Goal: Task Accomplishment & Management: Manage account settings

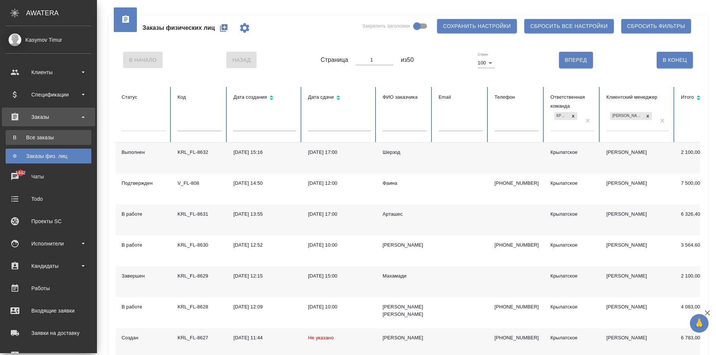
click at [22, 138] on div "Все заказы" at bounding box center [48, 137] width 78 height 7
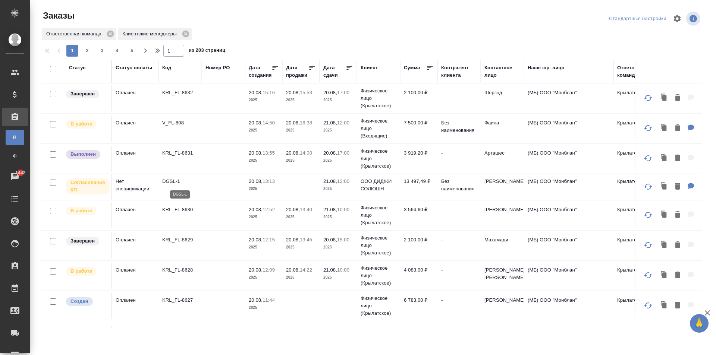
click at [174, 180] on p "DGSL-1" at bounding box center [180, 181] width 36 height 7
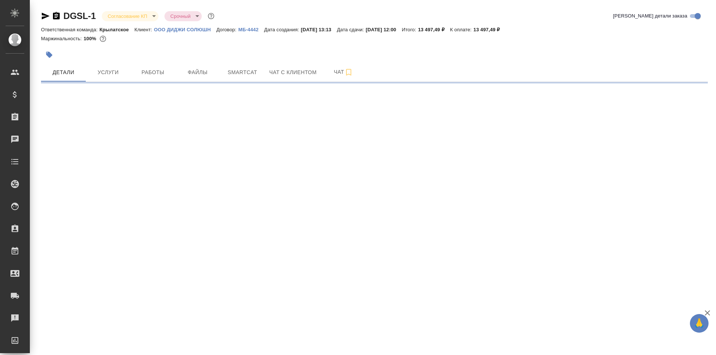
select select "RU"
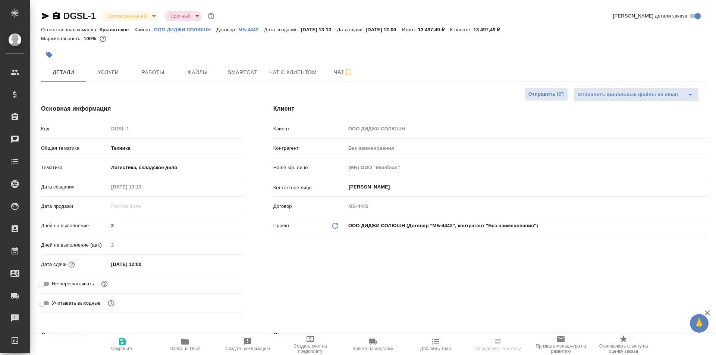
type textarea "x"
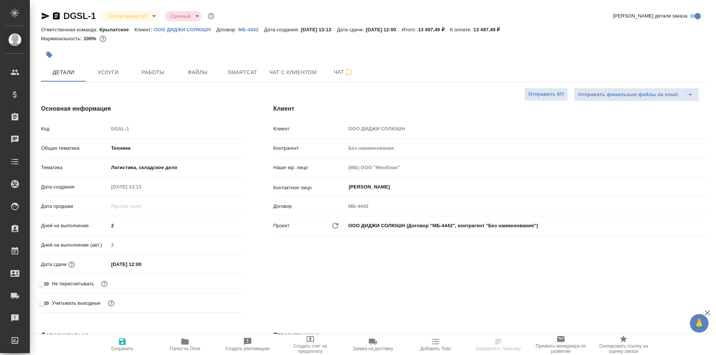
type textarea "x"
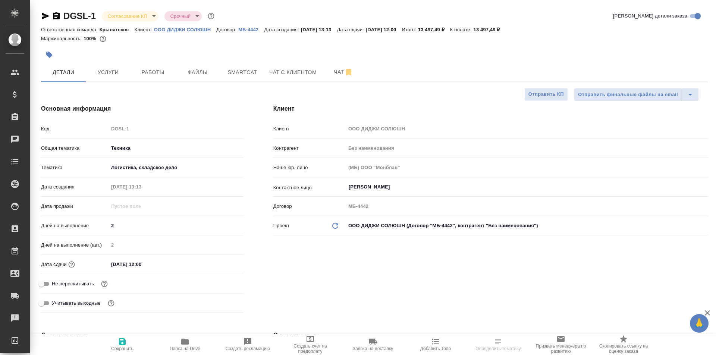
type textarea "x"
select select "RU"
type textarea "x"
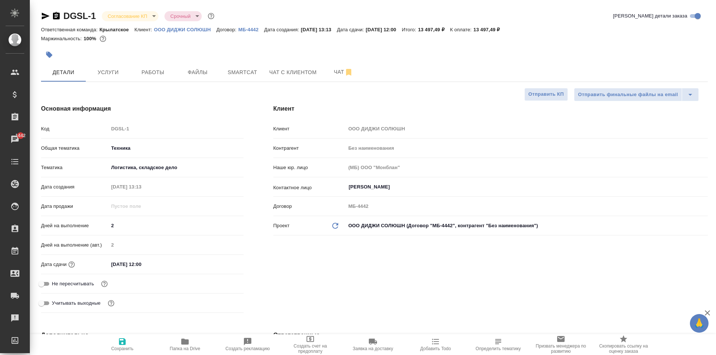
type textarea "x"
drag, startPoint x: 114, startPoint y: 76, endPoint x: 151, endPoint y: 205, distance: 134.2
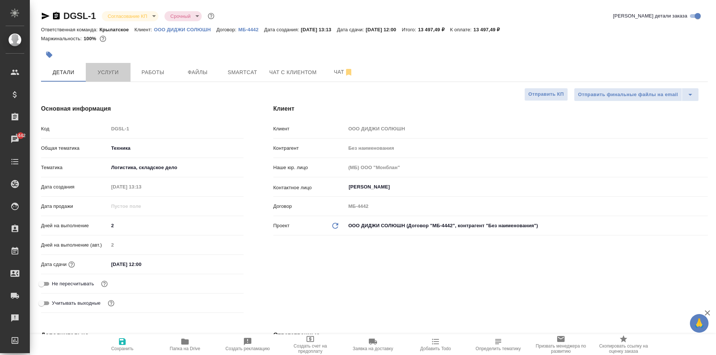
click at [139, 267] on input "21.08.2025 12:00" at bounding box center [140, 264] width 65 height 11
click at [221, 265] on icon "button" at bounding box center [221, 264] width 9 height 9
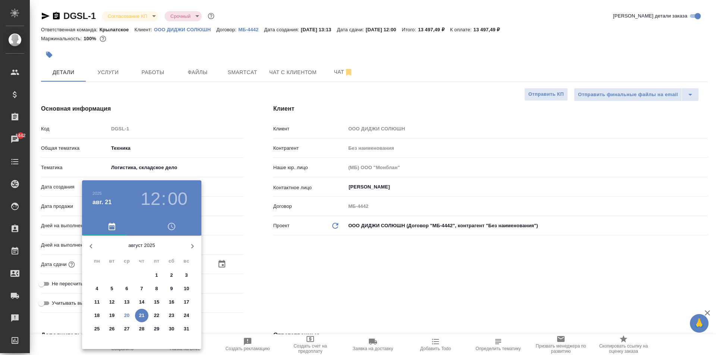
click at [158, 318] on p "22" at bounding box center [157, 315] width 6 height 7
type input "22.08.2025 12:00"
type textarea "x"
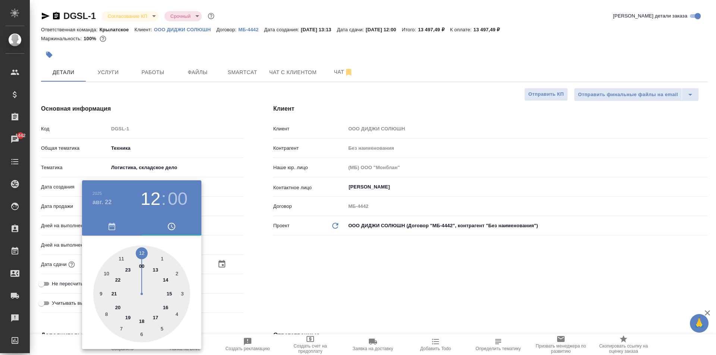
click at [132, 268] on div at bounding box center [141, 294] width 97 height 97
type input "22.08.2025 23:00"
type textarea "x"
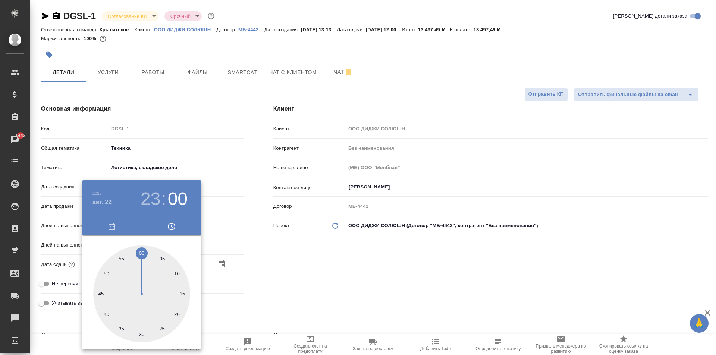
type input "[DATE] 23:59"
type textarea "x"
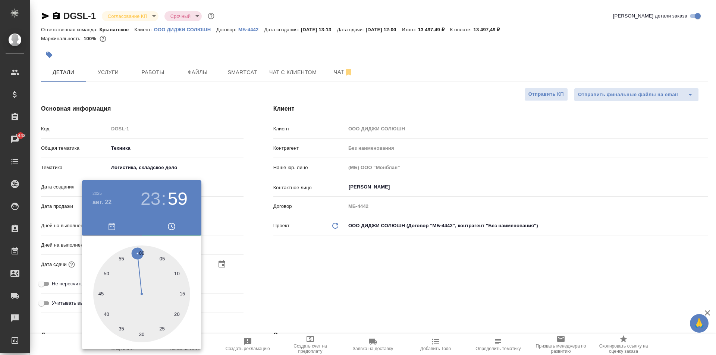
type textarea "x"
drag, startPoint x: 137, startPoint y: 257, endPoint x: 139, endPoint y: 250, distance: 7.1
click at [139, 250] on div at bounding box center [141, 294] width 97 height 97
type textarea "x"
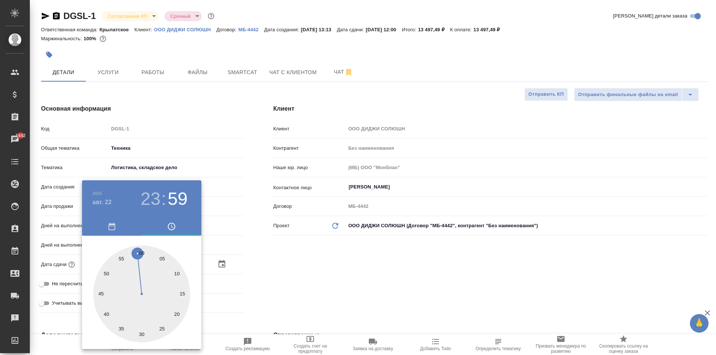
type textarea "x"
drag, startPoint x: 292, startPoint y: 268, endPoint x: 204, endPoint y: 308, distance: 95.8
click at [289, 269] on div at bounding box center [358, 177] width 716 height 355
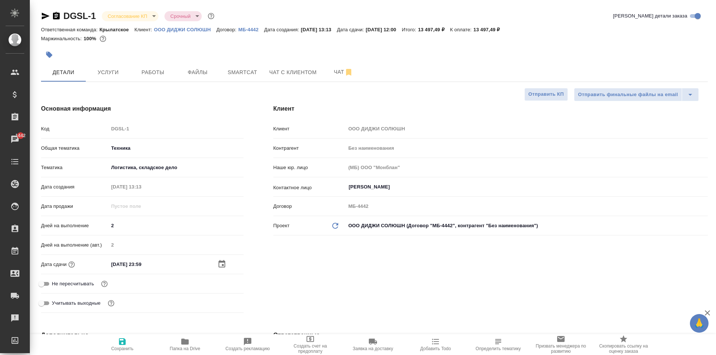
drag, startPoint x: 122, startPoint y: 344, endPoint x: 189, endPoint y: 332, distance: 68.1
click at [123, 343] on icon "button" at bounding box center [122, 341] width 9 height 9
type textarea "x"
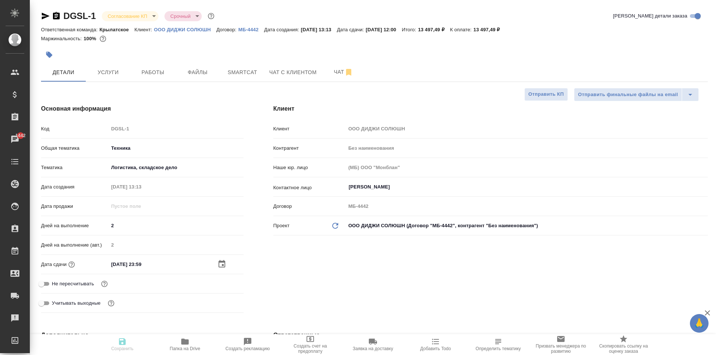
type textarea "x"
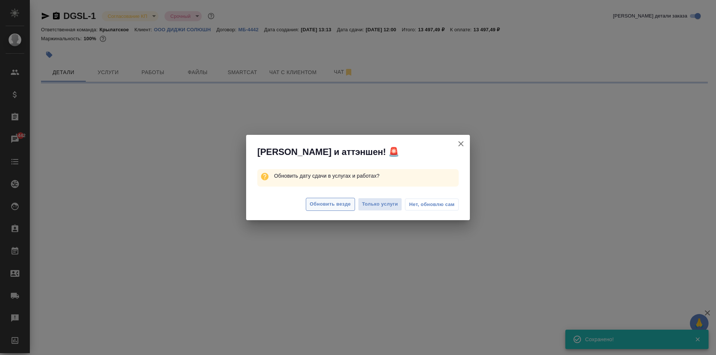
click at [343, 208] on span "Обновить везде" at bounding box center [330, 204] width 41 height 9
select select "RU"
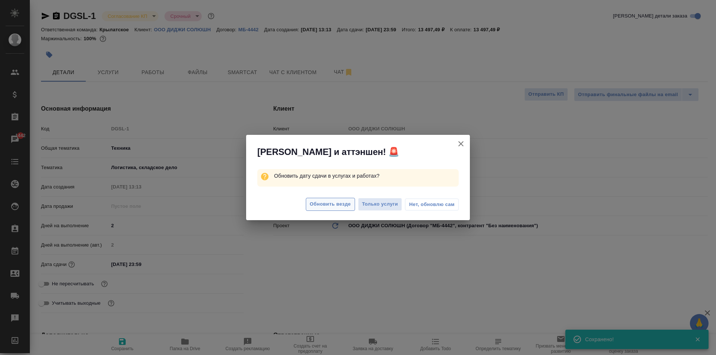
type textarea "x"
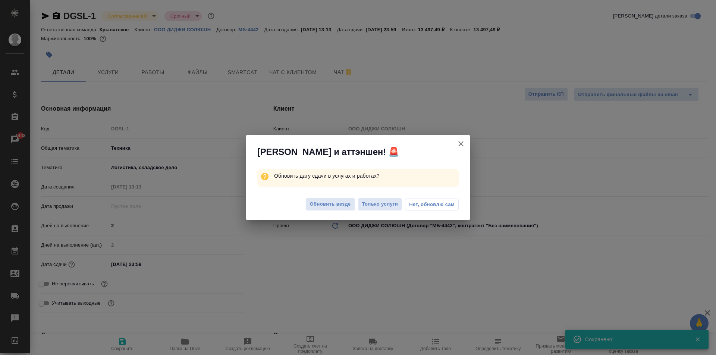
type textarea "x"
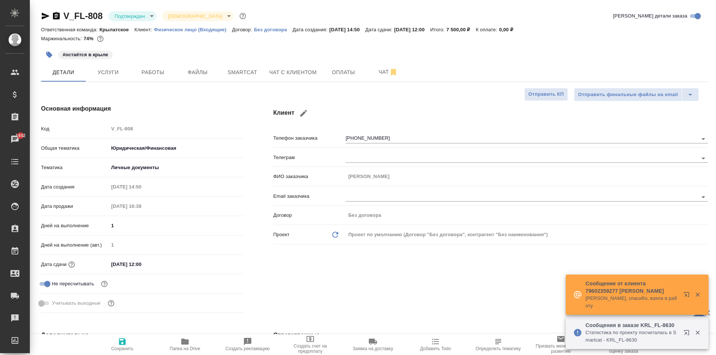
select select "RU"
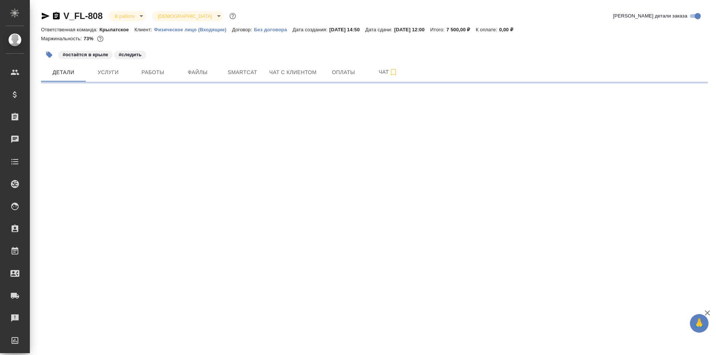
select select "RU"
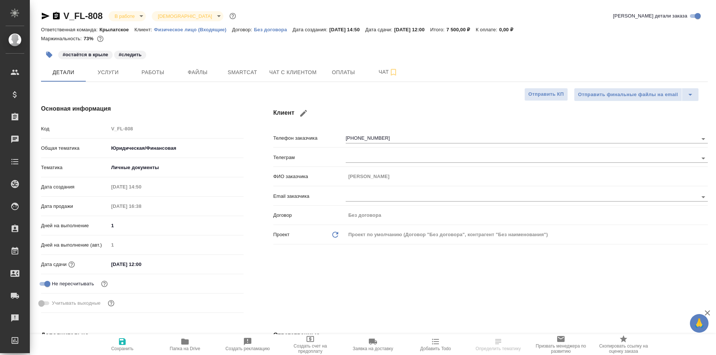
type textarea "x"
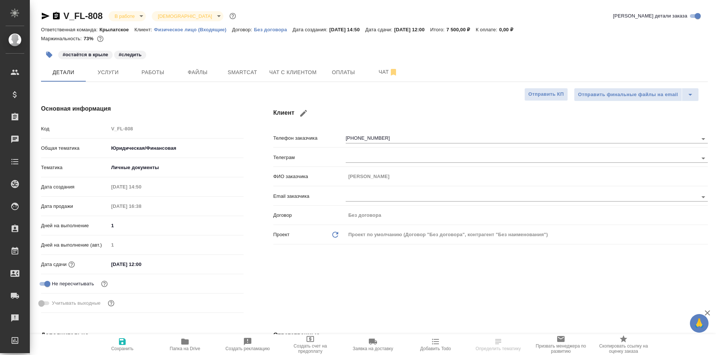
type textarea "x"
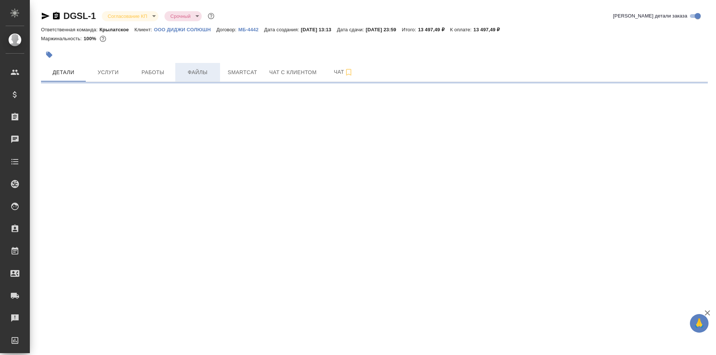
select select "RU"
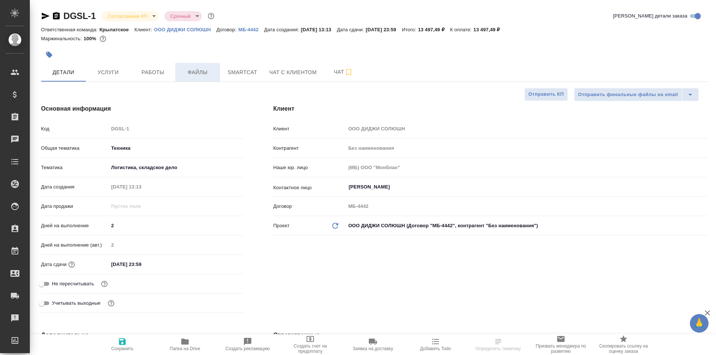
type textarea "x"
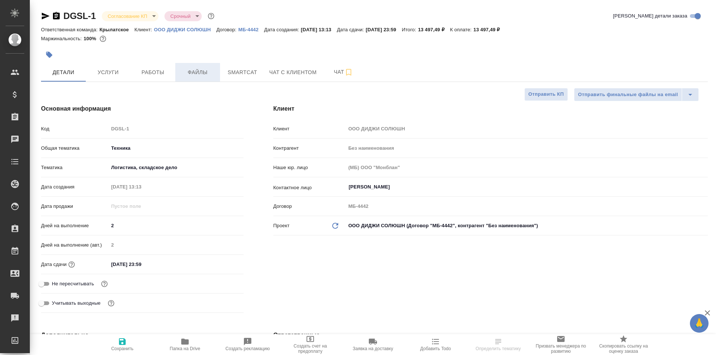
type textarea "x"
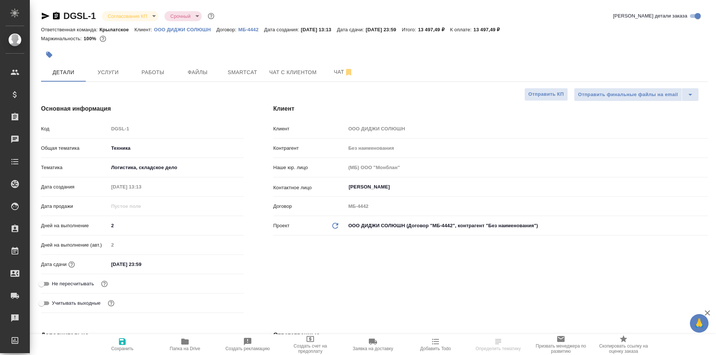
type textarea "x"
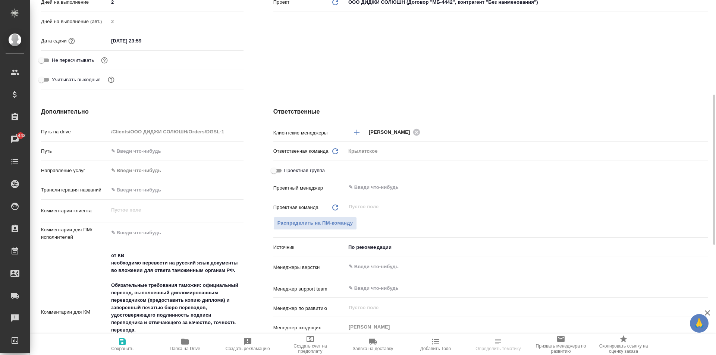
scroll to position [373, 0]
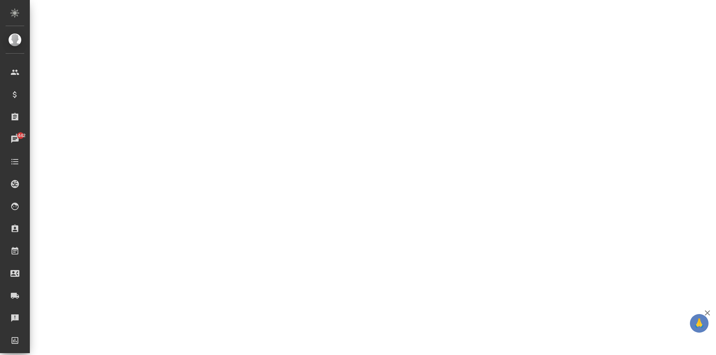
select select "RU"
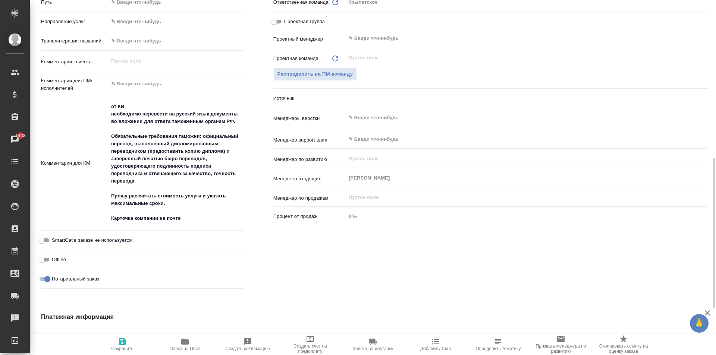
type textarea "x"
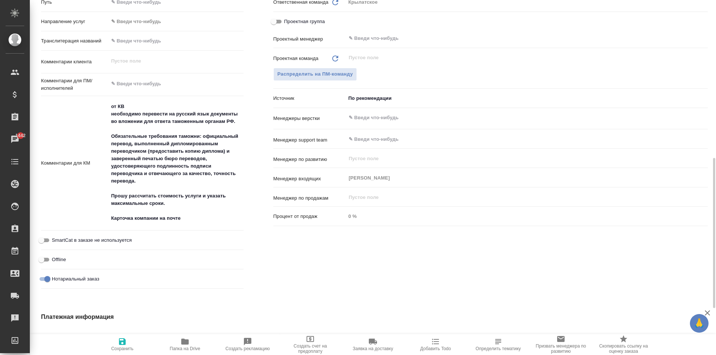
type textarea "x"
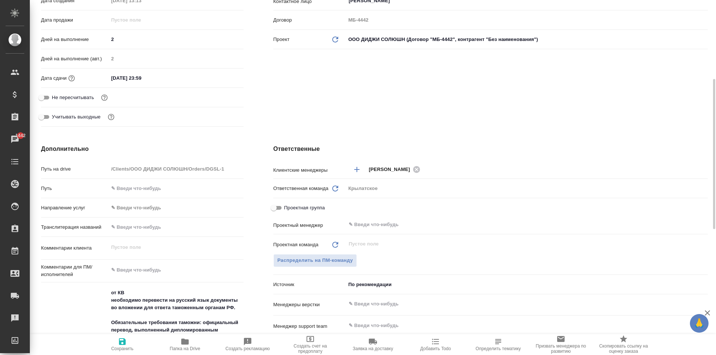
scroll to position [0, 0]
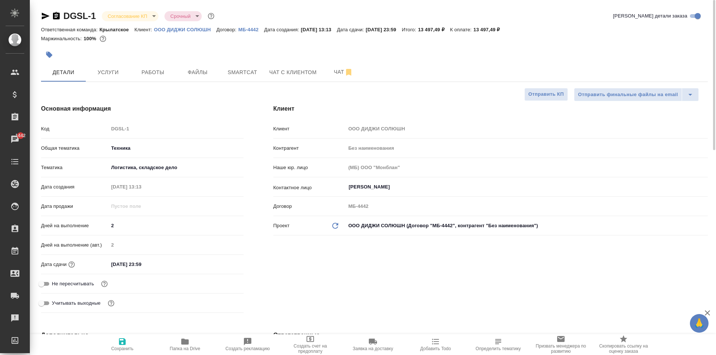
click at [183, 27] on p "ООО ДИДЖИ СОЛЮШН" at bounding box center [185, 30] width 63 height 6
type textarea "x"
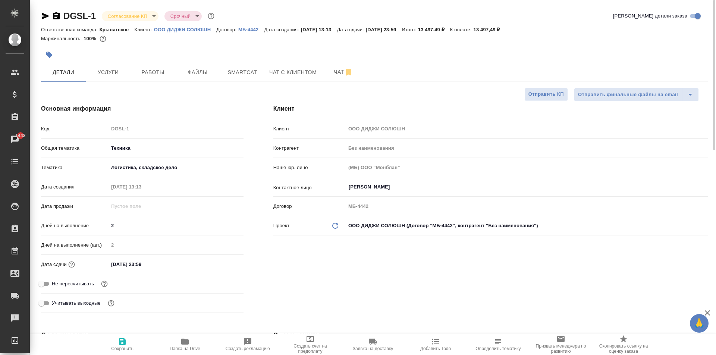
type textarea "x"
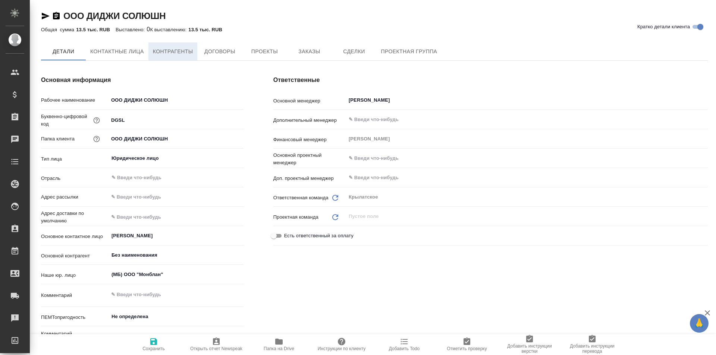
type textarea "x"
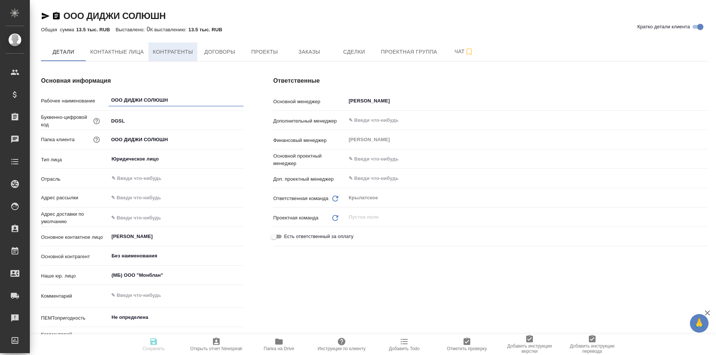
type textarea "x"
click at [162, 49] on span "Контрагенты" at bounding box center [173, 51] width 40 height 9
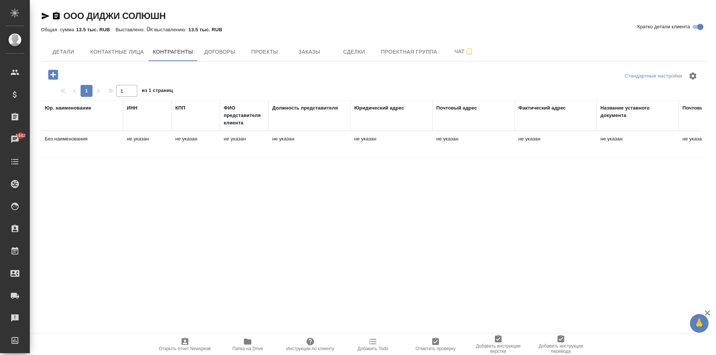
click at [604, 149] on td "не указан" at bounding box center [638, 145] width 82 height 26
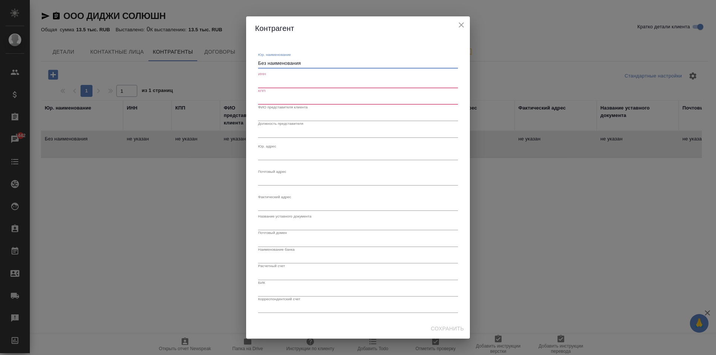
drag, startPoint x: 316, startPoint y: 62, endPoint x: 208, endPoint y: 65, distance: 108.6
click at [208, 65] on div "Контрагент Юр. наименование Без наименования x ИНН КПП ФИО представителя клиент…" at bounding box center [358, 177] width 716 height 355
paste textarea "БЩЕСТВО С ОГРАНИЧЕННОЙ ОТВЕТСТВЕННОСТЬЮ "ДИДЖИ СОЛЮШН""
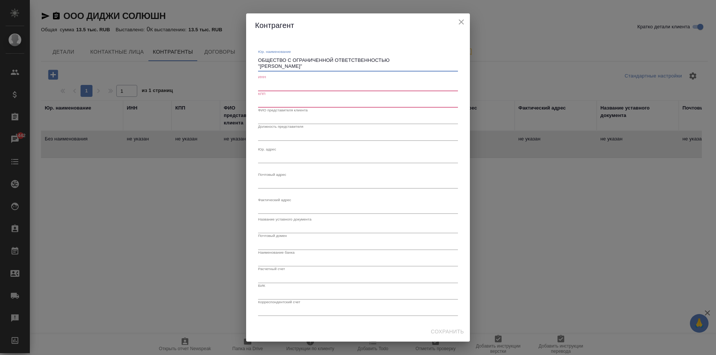
type textarea "ОБЩЕСТВО С ОГРАНИЧЕННОЙ ОТВЕТСТВЕННОСТЬЮ "ДИДЖИ СОЛЮШН""
click at [293, 82] on input "text" at bounding box center [358, 86] width 200 height 10
paste input "7716941435"
type input "7716941435"
click at [280, 104] on input "text" at bounding box center [358, 102] width 200 height 10
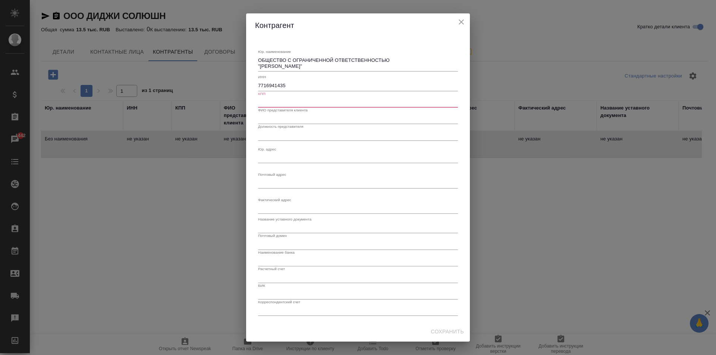
paste input "771601001"
type input "771601001"
click at [297, 121] on input "text" at bounding box center [358, 119] width 200 height 10
paste input "Попов Александр Александрович"
type input "Попов Александр Александрович"
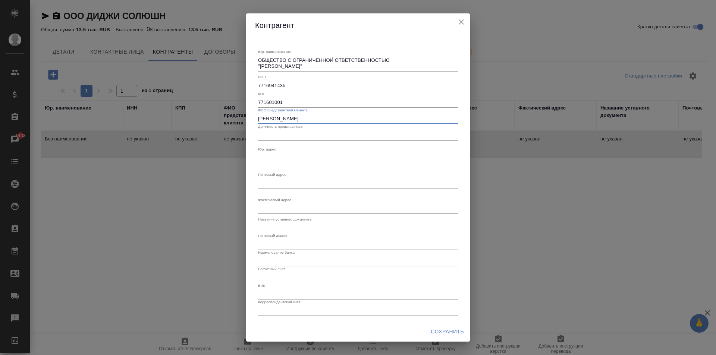
click at [301, 142] on div "Юр. наименование ОБЩЕСТВО С ОГРАНИЧЕННОЙ ОТВЕТСТВЕННОСТЬЮ "ДИДЖИ СОЛЮШН" x ИНН …" at bounding box center [358, 179] width 200 height 273
click at [300, 140] on input "text" at bounding box center [358, 135] width 200 height 10
type input "Генеральный директор"
click at [280, 69] on textarea "Юр. наименование" at bounding box center [358, 63] width 200 height 12
paste textarea "129926, город Москва, ул. Докукина, д. 16, корп. 4, стр. 4."
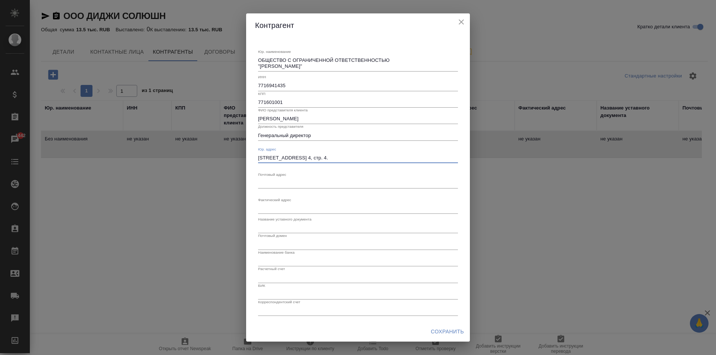
type textarea "129926, город Москва, ул. Докукина, д. 16, корп. 4, стр. 4."
click at [284, 186] on div "x" at bounding box center [358, 183] width 200 height 10
paste textarea "129926, город Москва, ул. Докукина, д. 16, корп. 4, стр. 4."
type textarea "129926, город Москва, ул. Докукина, д. 16, корп. 4, стр. 4."
click at [293, 212] on div "x" at bounding box center [358, 209] width 200 height 10
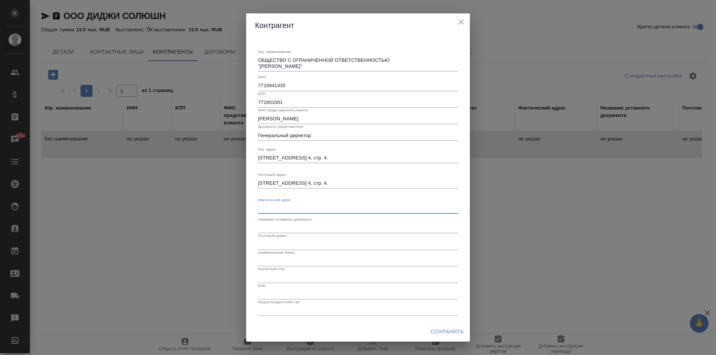
paste textarea "129926, город Москва, ул. Докукина, д. 16, корп. 4, стр. 4."
type textarea "129926, город Москва, ул. Докукина, д. 16, корп. 4, стр. 4."
click at [306, 229] on input "text" at bounding box center [358, 228] width 200 height 10
click at [293, 250] on div "Наименование банка" at bounding box center [358, 258] width 200 height 16
click at [292, 247] on input "text" at bounding box center [358, 244] width 200 height 10
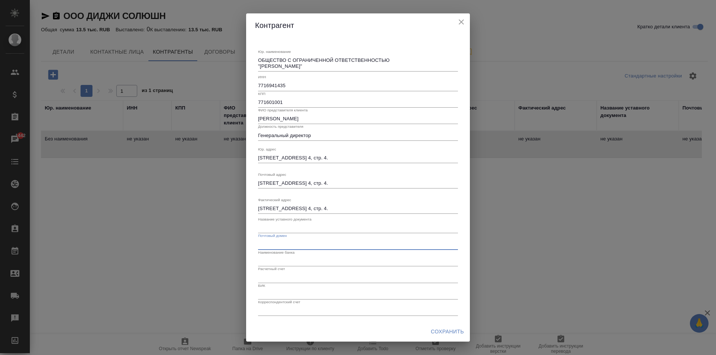
click at [268, 258] on input "text" at bounding box center [358, 261] width 200 height 10
paste input "АО «АЛЬФА-БАНК»"
type input "АО «АЛЬФА-БАНК»"
click at [280, 279] on input "text" at bounding box center [358, 278] width 200 height 10
paste input "40702810902140002841"
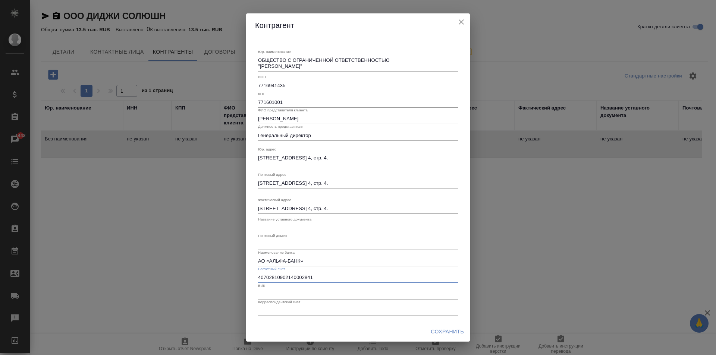
type input "40702810902140002841"
click at [290, 289] on div "БИК" at bounding box center [358, 291] width 200 height 16
click at [290, 295] on input "text" at bounding box center [358, 294] width 200 height 10
paste input "044525593"
type input "044525593"
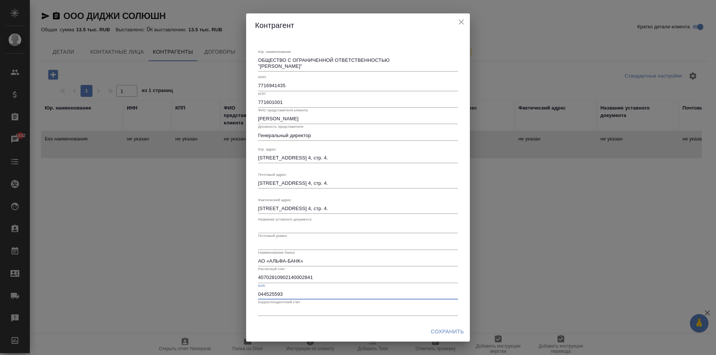
click at [298, 311] on input "text" at bounding box center [358, 311] width 200 height 10
paste input "30101810200000000593"
type input "30101810200000000593"
click at [458, 327] on span "Сохранить" at bounding box center [447, 331] width 33 height 9
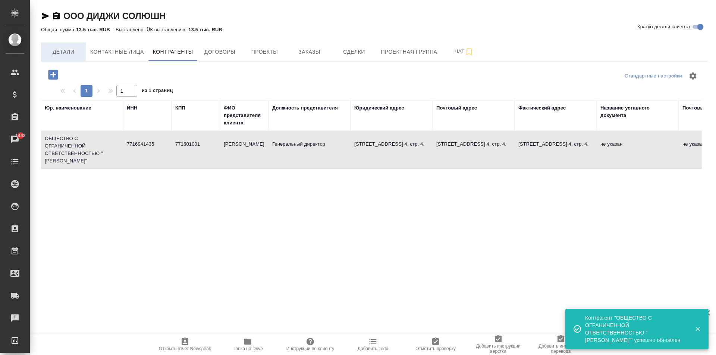
click at [66, 53] on span "Детали" at bounding box center [63, 51] width 36 height 9
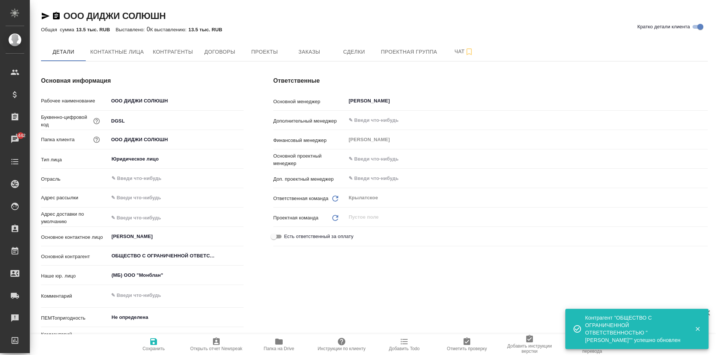
type input "ОБЩЕСТВО С ОГРАНИЧЕННОЙ ОТВЕТСТВЕННОСТЬЮ "[PERSON_NAME]""
type textarea "x"
type input "ОБЩЕСТВО С ОГРАНИЧЕННОЙ ОТВЕТСТВЕННОСТЬЮ "[PERSON_NAME]""
type textarea "x"
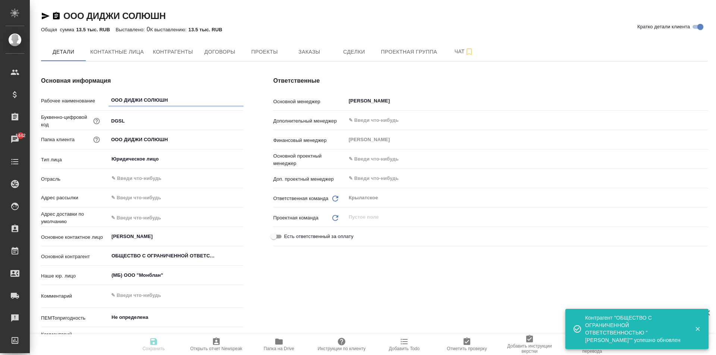
type textarea "x"
click at [150, 195] on input "text" at bounding box center [175, 197] width 135 height 11
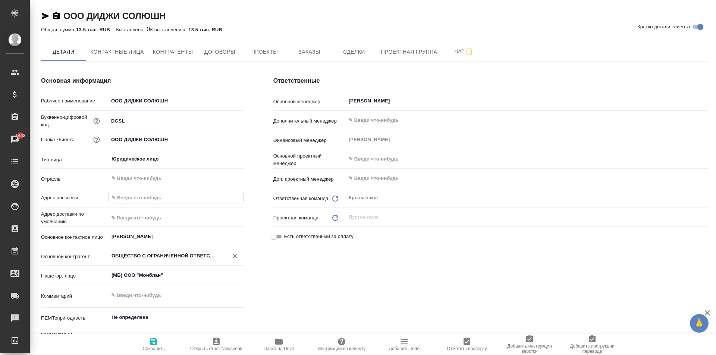
paste input "sales@digisolution.ru"
type input "sales@digisolution.ru"
type input "ОБЩЕСТВО С ОГРАНИЧЕННОЙ ОТВЕТСТВЕННОСТЬЮ "ДИДЖИ СОЛЮШН""
type textarea "x"
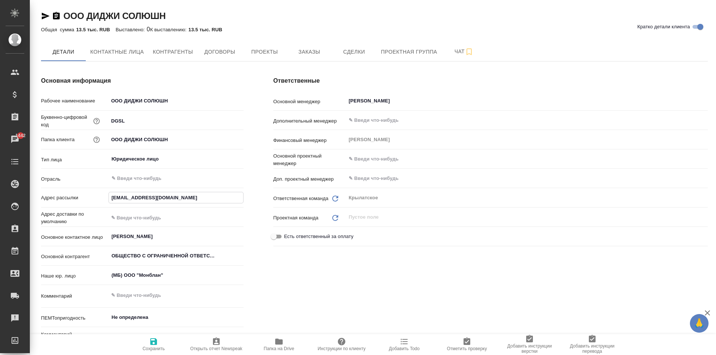
type input "sales@digisolution.ru"
click at [159, 217] on input "text" at bounding box center [175, 218] width 135 height 11
paste input "129926, город Москва, ул. Докукина, д. 16, корп. 4, стр. 4."
type input "129926, город Москва, ул. Докукина, д. 16, корп. 4, стр. 4."
type input "ОБЩЕСТВО С ОГРАНИЧЕННОЙ ОТВЕТСТВЕННОСТЬЮ "ДИДЖИ СОЛЮШН""
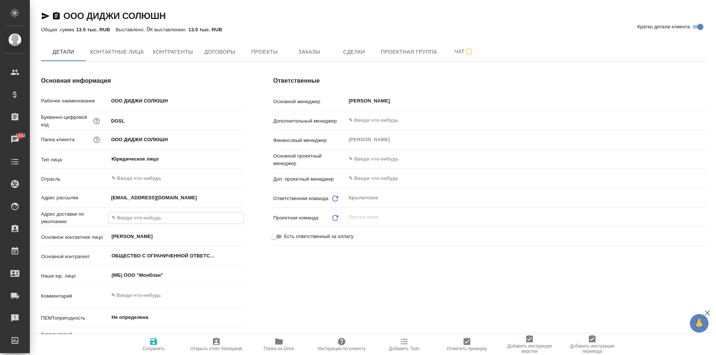
type textarea "x"
drag, startPoint x: 139, startPoint y: 217, endPoint x: 66, endPoint y: 210, distance: 74.2
click at [66, 210] on div "Рабочее наименование ООО ДИДЖИ СОЛЮШН Буквенно-цифровой код DGSL Папка клиента …" at bounding box center [142, 223] width 202 height 259
type input "Москва, ул. Докукина, д. 16, корп. 4, стр. 4."
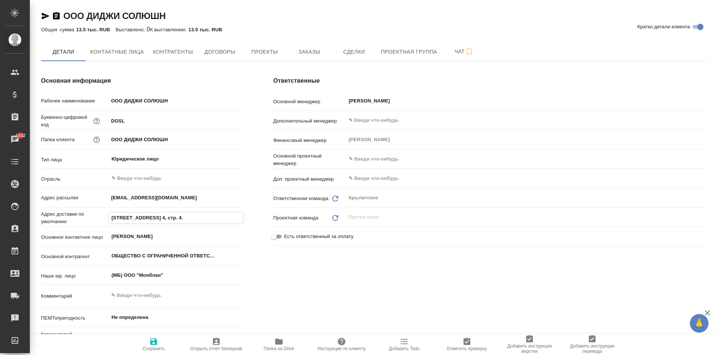
type input "ОБЩЕСТВО С ОГРАНИЧЕННОЙ ОТВЕТСТВЕННОСТЬЮ "ДИДЖИ СОЛЮШН""
type textarea "x"
type input "Москва, ул. Докукина, д. 16, корп. 4, стр. 4."
click at [299, 287] on div "Ответственные Основной менеджер Касымов Тимур ​ Дополнительный менеджер ​ Финан…" at bounding box center [490, 215] width 464 height 306
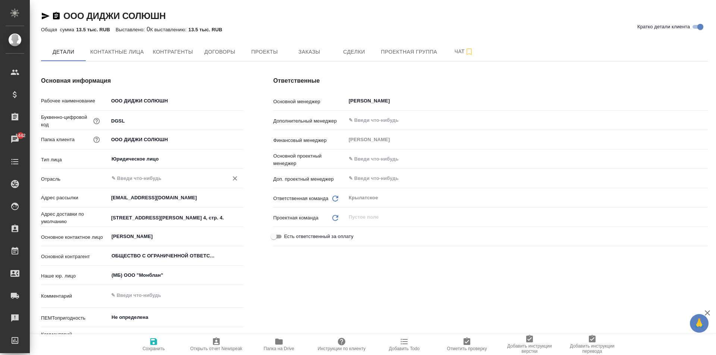
click at [151, 176] on input "text" at bounding box center [164, 178] width 106 height 9
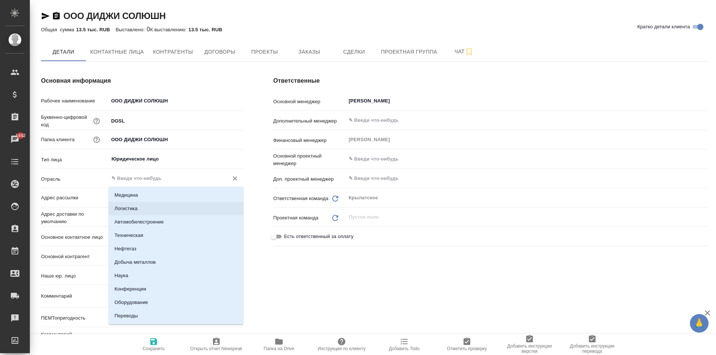
click at [171, 209] on li "Логистика" at bounding box center [175, 208] width 135 height 13
type input "Логистика"
type input "ОБЩЕСТВО С ОГРАНИЧЕННОЙ ОТВЕТСТВЕННОСТЬЮ "ДИДЖИ СОЛЮШН""
type textarea "x"
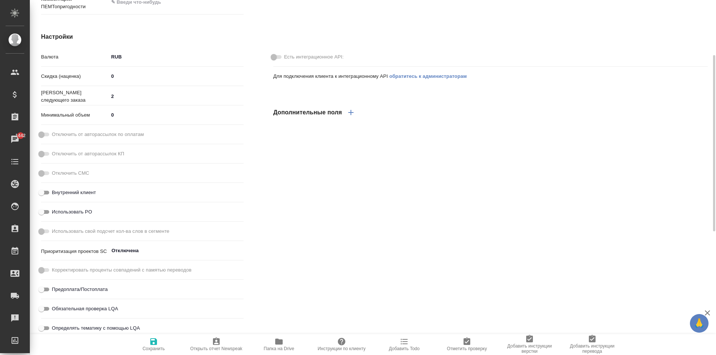
scroll to position [360, 0]
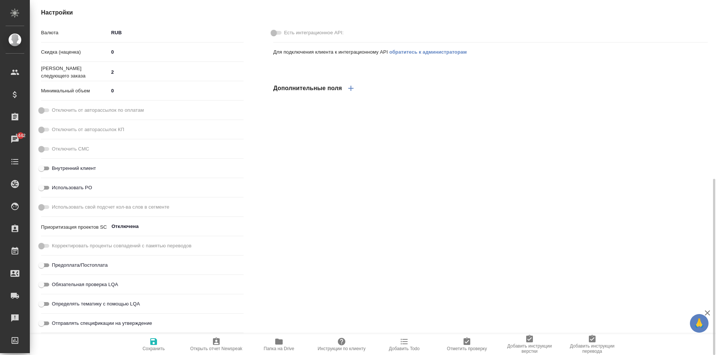
click at [161, 351] on span "Сохранить" at bounding box center [153, 348] width 22 height 5
type input "ОБЩЕСТВО С ОГРАНИЧЕННОЙ ОТВЕТСТВЕННОСТЬЮ "ДИДЖИ СОЛЮШН""
type textarea "x"
type input "ОБЩЕСТВО С ОГРАНИЧЕННОЙ ОТВЕТСТВЕННОСТЬЮ "ДИДЖИ СОЛЮШН""
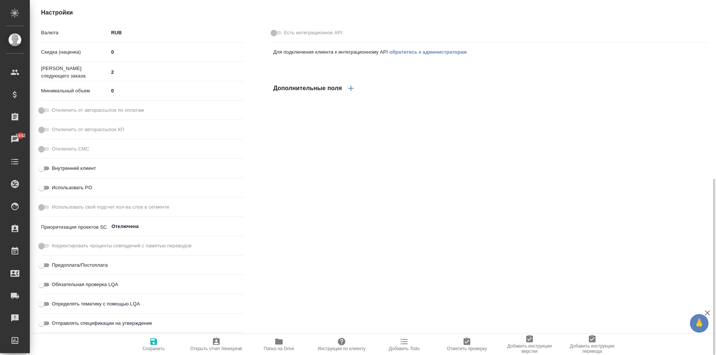
type textarea "x"
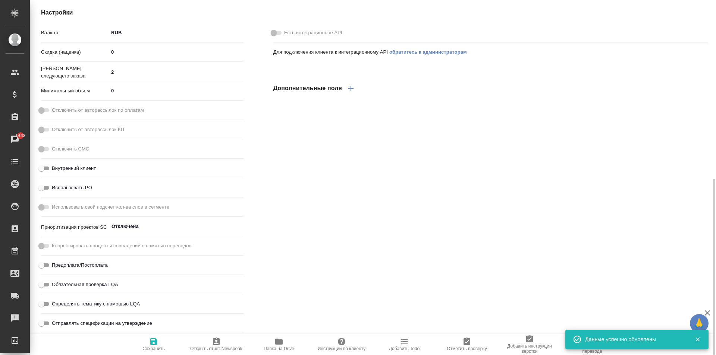
type input "ОБЩЕСТВО С ОГРАНИЧЕННОЙ ОТВЕТСТВЕННОСТЬЮ "ДИДЖИ СОЛЮШН""
type textarea "x"
type input "ОБЩЕСТВО С ОГРАНИЧЕННОЙ ОТВЕТСТВЕННОСТЬЮ "ДИДЖИ СОЛЮШН""
type textarea "x"
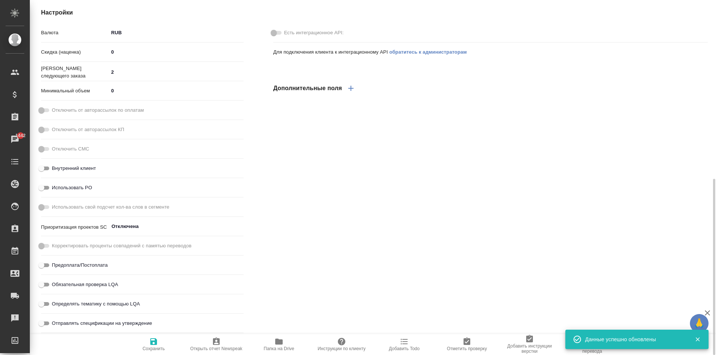
type textarea "x"
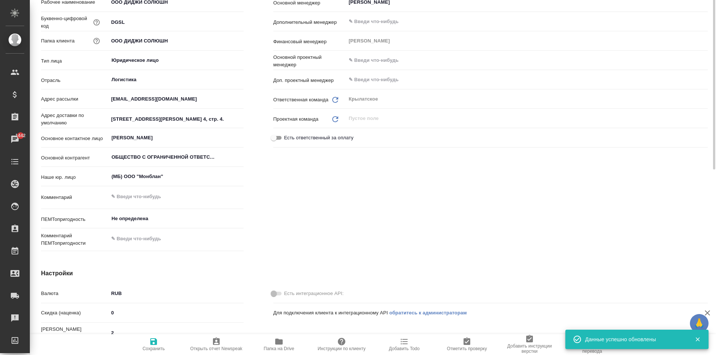
scroll to position [0, 0]
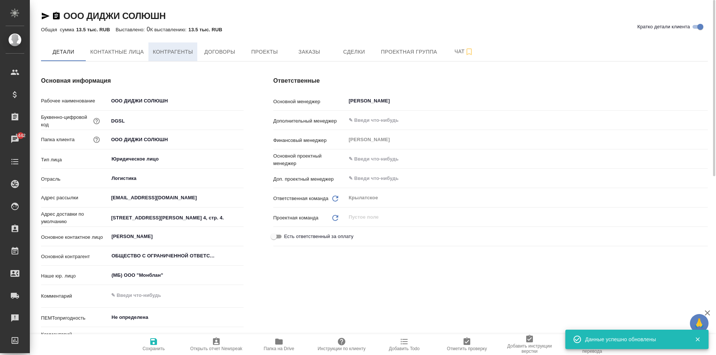
click at [193, 52] on span "Контрагенты" at bounding box center [173, 51] width 40 height 9
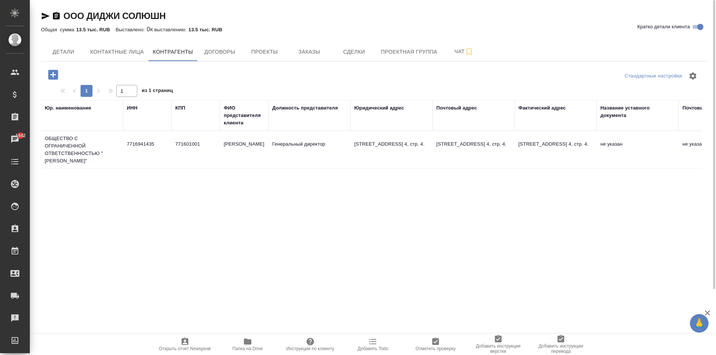
click at [328, 169] on tr "ОБЩЕСТВО С ОГРАНИЧЕННОЙ ОТВЕТСТВЕННОСТЬЮ "ДИДЖИ СОЛЮШН" 7716941435 771601001 По…" at bounding box center [581, 150] width 1080 height 38
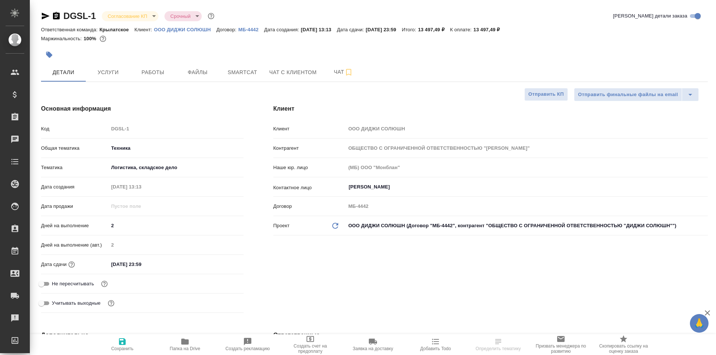
select select "RU"
click at [338, 222] on icon "Обновить данные" at bounding box center [335, 225] width 9 height 9
type input "ОБЩЕСТВО С ОГРАНИЧЕННОЙ ОТВЕТСТВЕННОСТЬЮ "[PERSON_NAME]""
select select "RU"
type input "ОБЩЕСТВО С ОГРАНИЧЕННОЙ ОТВЕТСТВЕННОСТЬЮ "[PERSON_NAME]""
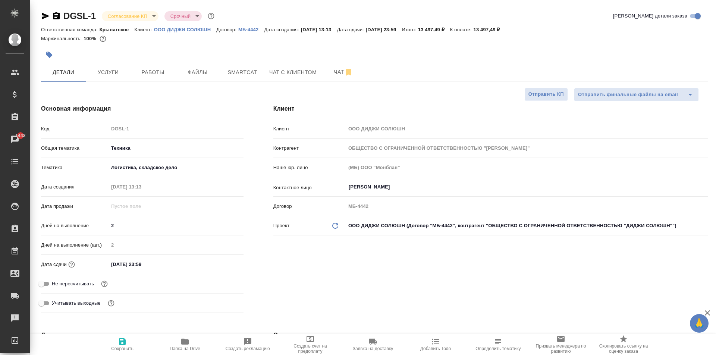
type textarea "x"
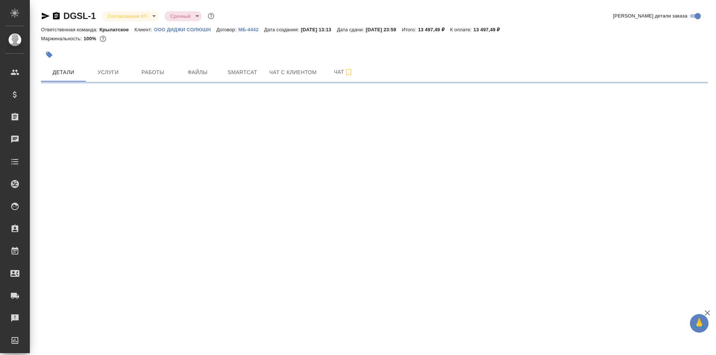
select select "RU"
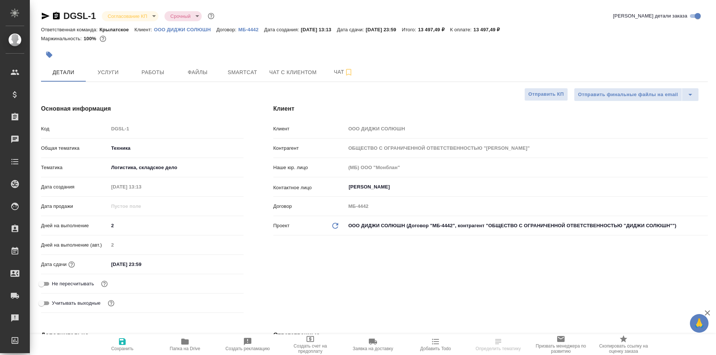
type textarea "x"
type input "ОБЩЕСТВО С ОГРАНИЧЕННОЙ ОТВЕТСТВЕННОСТЬЮ "[PERSON_NAME]""
type textarea "x"
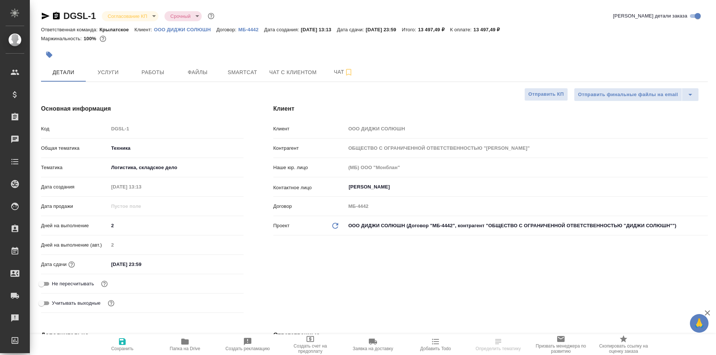
type textarea "x"
type input "ОБЩЕСТВО С ОГРАНИЧЕННОЙ ОТВЕТСТВЕННОСТЬЮ "[PERSON_NAME]""
type textarea "x"
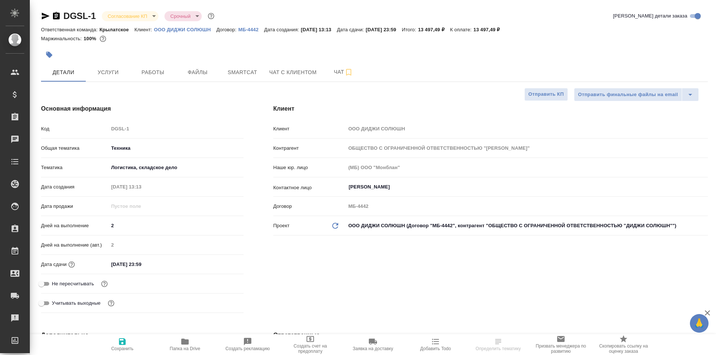
type textarea "x"
click at [104, 68] on span "Услуги" at bounding box center [108, 72] width 36 height 9
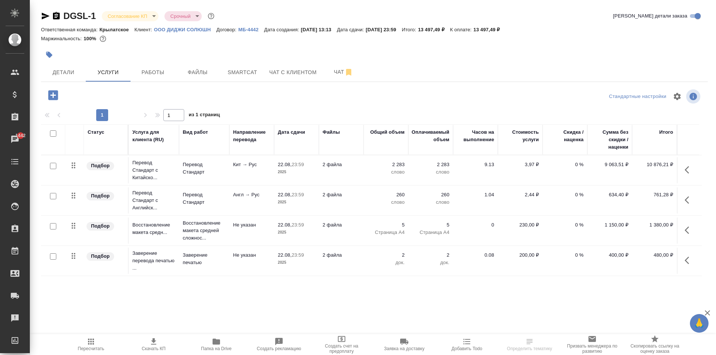
click at [95, 340] on span "Пересчитать" at bounding box center [91, 344] width 54 height 14
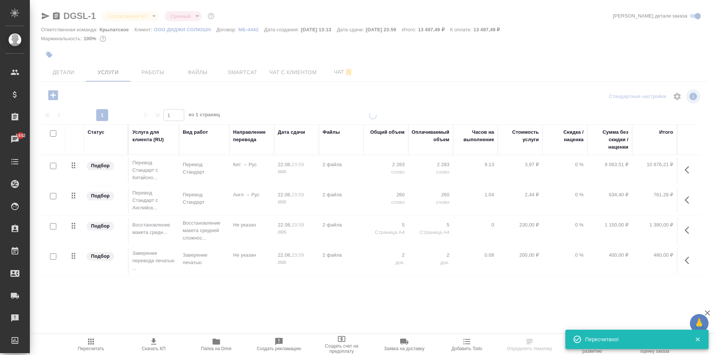
type input "normal"
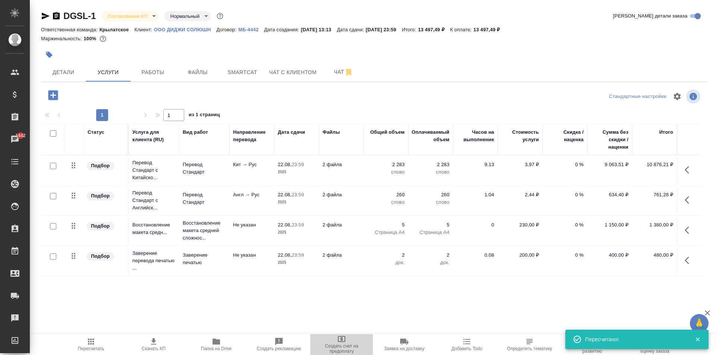
click at [344, 345] on span "Создать счет на предоплату" at bounding box center [342, 349] width 54 height 10
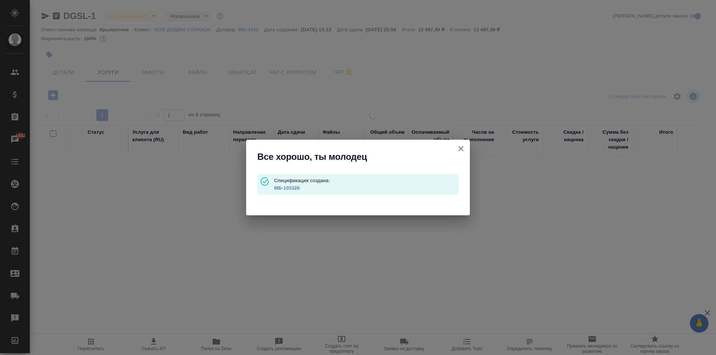
type input "waitingForPrepayment"
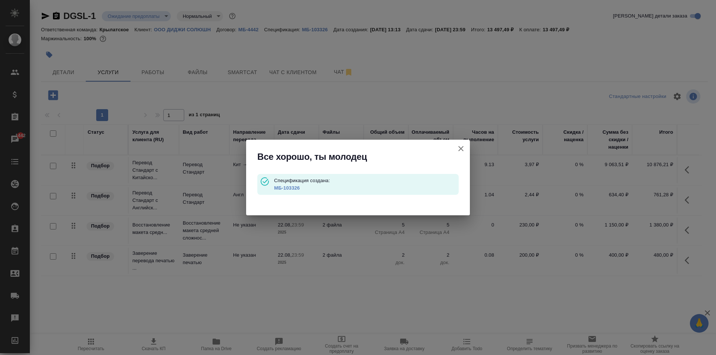
click at [276, 187] on link "МБ-103326" at bounding box center [287, 188] width 26 height 6
click at [461, 145] on icon "button" at bounding box center [460, 148] width 9 height 9
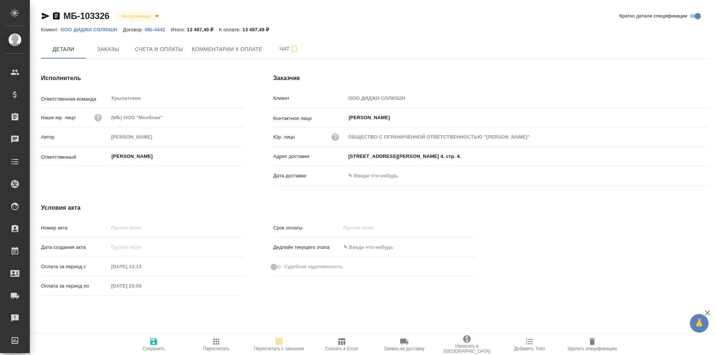
type input "ОБЩЕСТВО С ОГРАНИЧЕННОЙ ОТВЕТСТВЕННОСТЬЮ "ДИДЖИ СОЛЮШН""
click at [159, 47] on span "Счета и оплаты" at bounding box center [159, 49] width 48 height 9
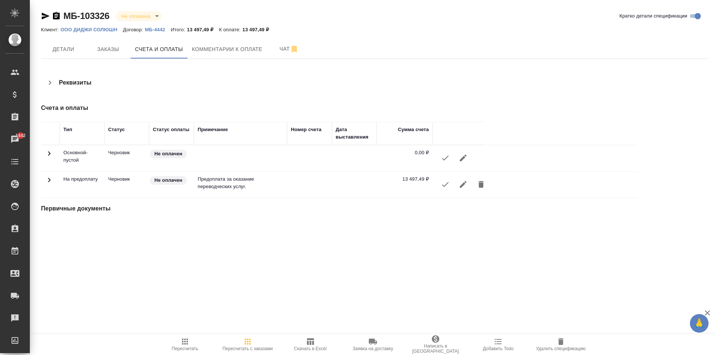
click at [446, 182] on icon "button" at bounding box center [445, 184] width 9 height 9
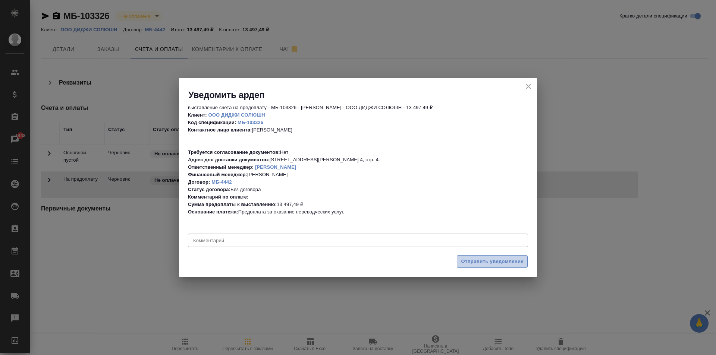
click at [474, 261] on span "Отправить уведомление" at bounding box center [492, 262] width 63 height 9
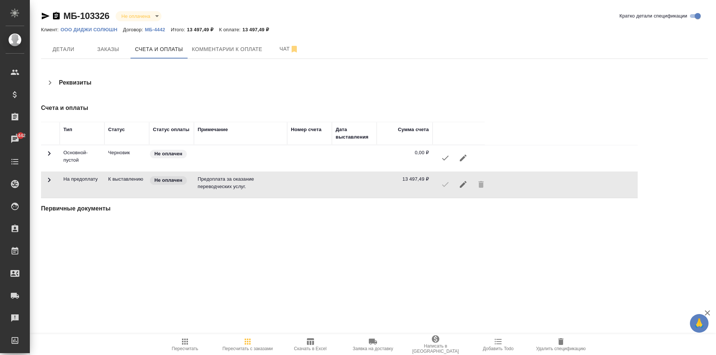
drag, startPoint x: 69, startPoint y: 44, endPoint x: 534, endPoint y: 63, distance: 465.3
click at [535, 63] on div "МБ-103326 Не оплачена notPayed Кратко детали спецификации Клиент: ООО ДИДЖИ СОЛ…" at bounding box center [374, 120] width 675 height 241
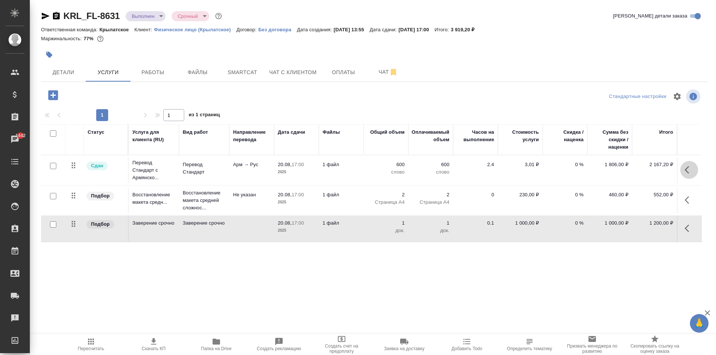
click at [685, 170] on icon "button" at bounding box center [687, 169] width 4 height 7
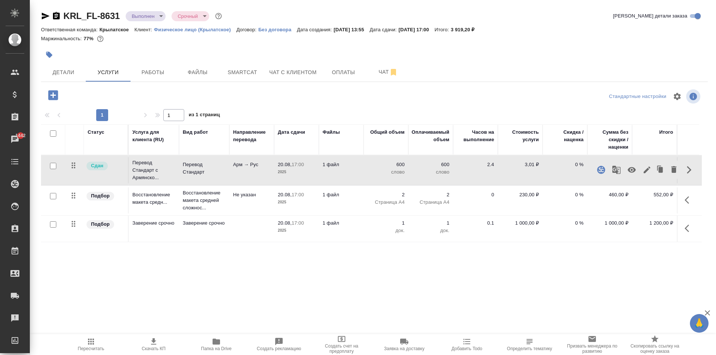
click at [646, 173] on icon "button" at bounding box center [646, 170] width 9 height 9
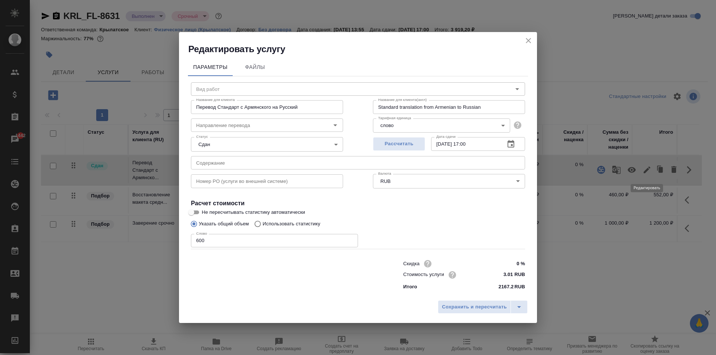
type input "Перевод Стандарт"
type input "арм-рус"
drag, startPoint x: 509, startPoint y: 267, endPoint x: 539, endPoint y: 266, distance: 29.5
click at [539, 266] on div "Редактировать услугу Параметры Файлы Вид работ Перевод Стандарт Вид работ Назва…" at bounding box center [358, 177] width 716 height 355
type input "-100 %"
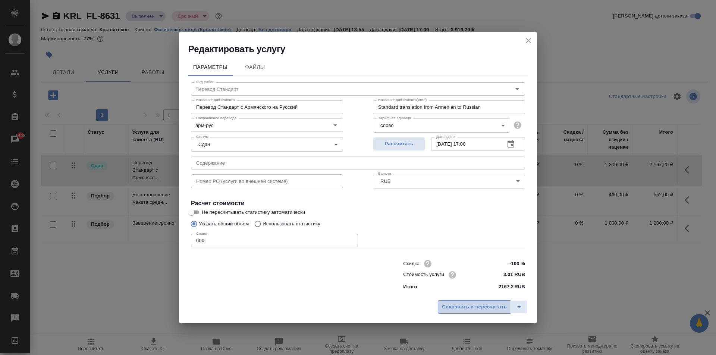
click at [491, 310] on span "Сохранить и пересчитать" at bounding box center [474, 307] width 65 height 9
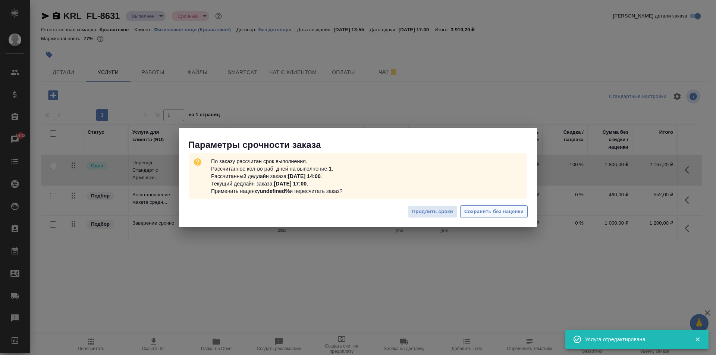
click at [520, 211] on span "Сохранить без наценки" at bounding box center [493, 212] width 59 height 9
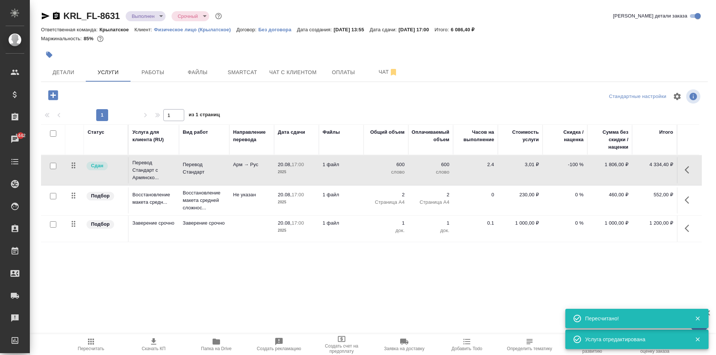
click at [688, 233] on button "button" at bounding box center [689, 229] width 18 height 18
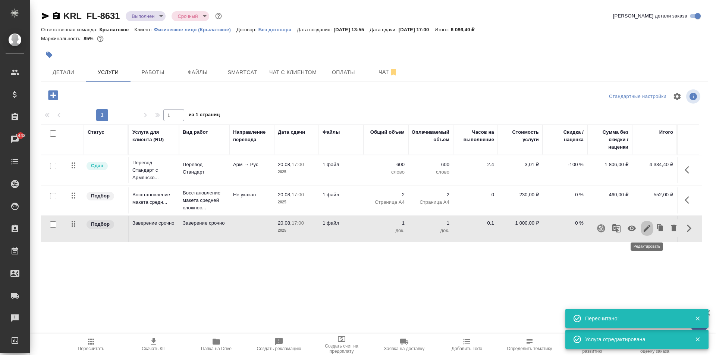
click at [650, 230] on icon "button" at bounding box center [646, 228] width 9 height 9
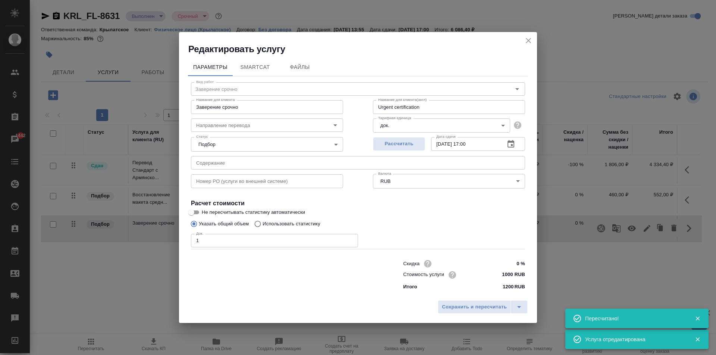
click at [511, 277] on input "1000 RUB" at bounding box center [511, 275] width 28 height 11
click at [511, 277] on input "1000 RUB" at bounding box center [510, 275] width 27 height 11
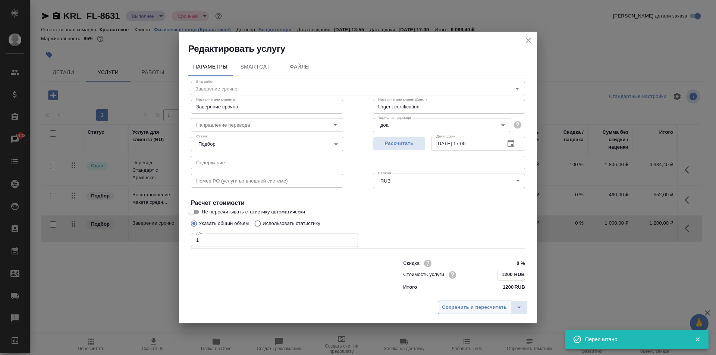
type input "1200 RUB"
click at [505, 307] on span "Сохранить и пересчитать" at bounding box center [474, 307] width 65 height 9
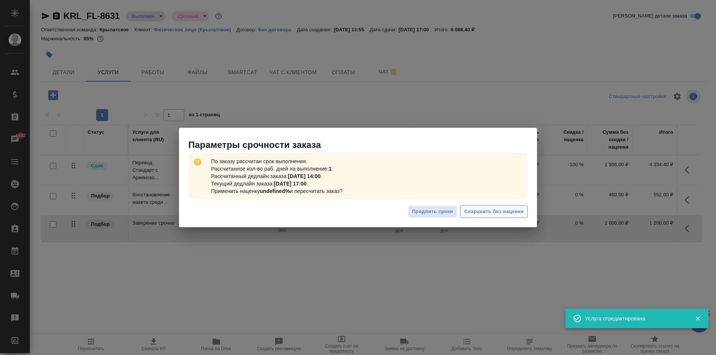
click at [480, 210] on span "Сохранить без наценки" at bounding box center [493, 212] width 59 height 9
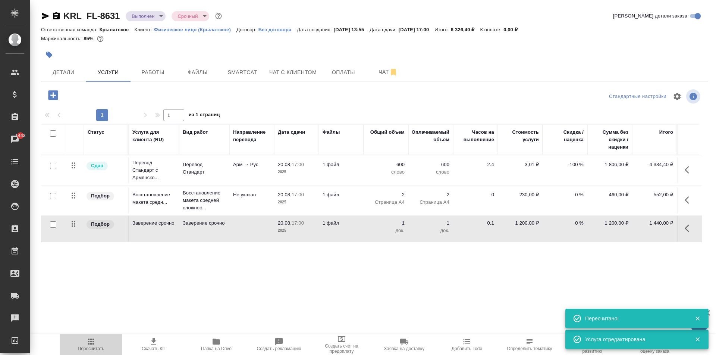
click at [91, 340] on icon "button" at bounding box center [91, 342] width 6 height 6
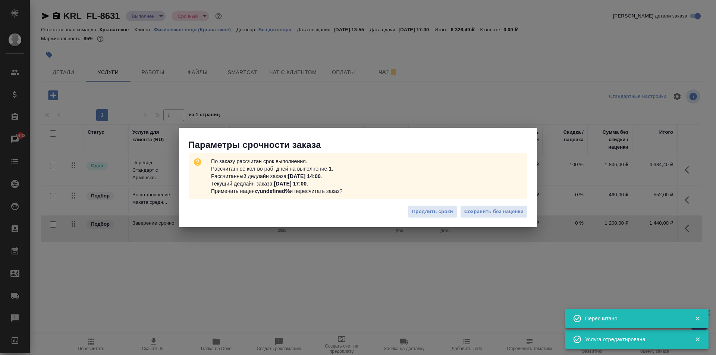
click at [461, 202] on div "Продлить сроки Сохранить без наценки" at bounding box center [358, 215] width 358 height 26
drag, startPoint x: 461, startPoint y: 202, endPoint x: 472, endPoint y: 209, distance: 12.7
click at [468, 206] on div "Продлить сроки Сохранить без наценки" at bounding box center [358, 215] width 358 height 26
click at [472, 210] on span "Сохранить без наценки" at bounding box center [493, 212] width 59 height 9
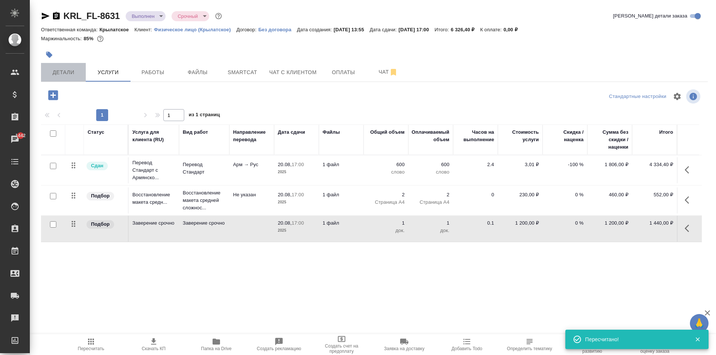
click at [63, 70] on span "Детали" at bounding box center [63, 72] width 36 height 9
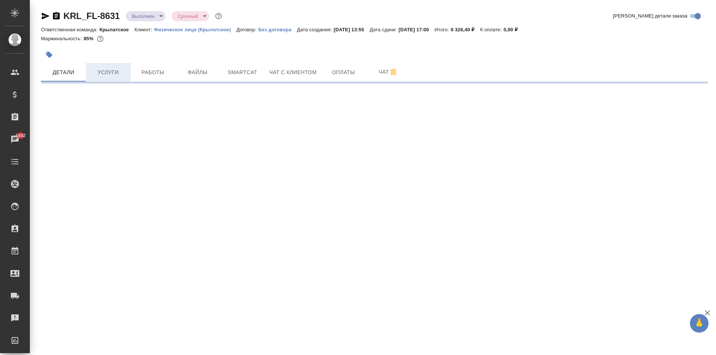
click at [113, 80] on button "Услуги" at bounding box center [108, 72] width 45 height 19
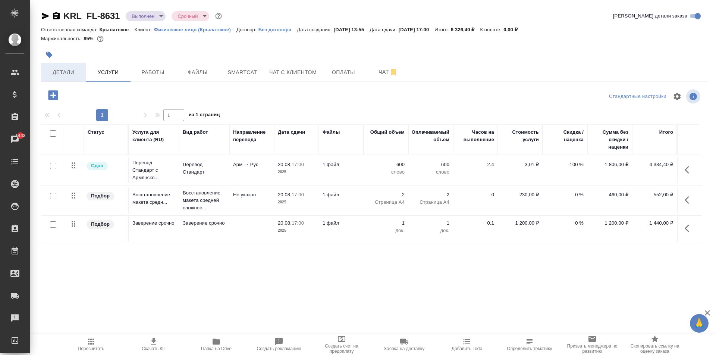
click at [48, 70] on span "Детали" at bounding box center [63, 72] width 36 height 9
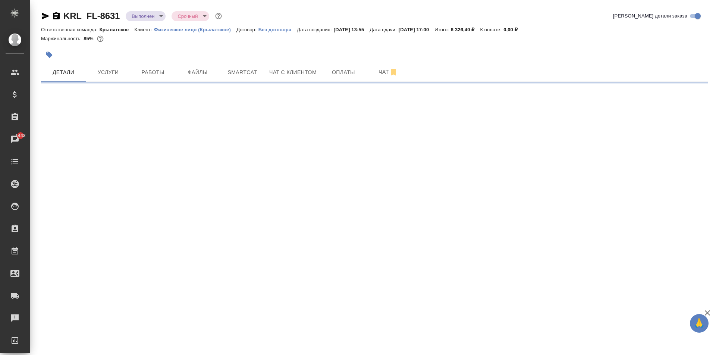
select select "RU"
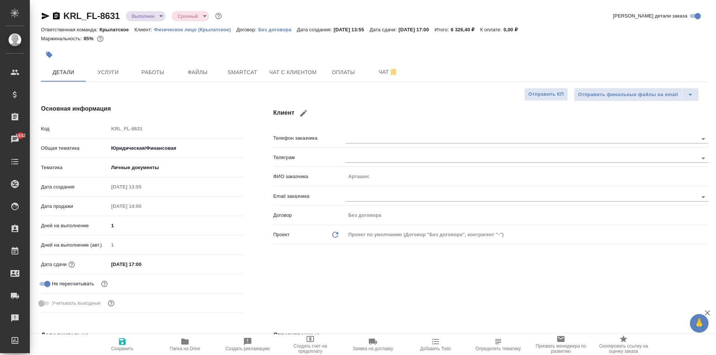
type textarea "x"
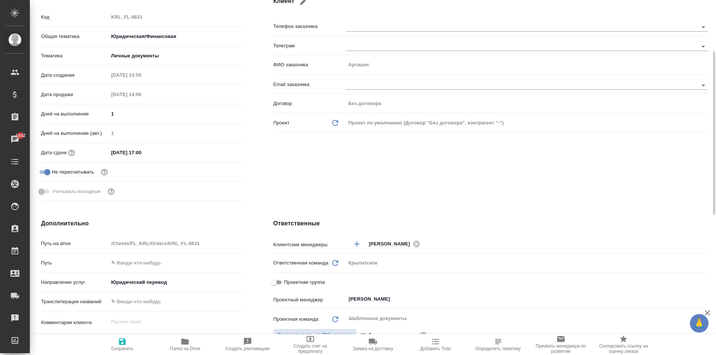
scroll to position [186, 0]
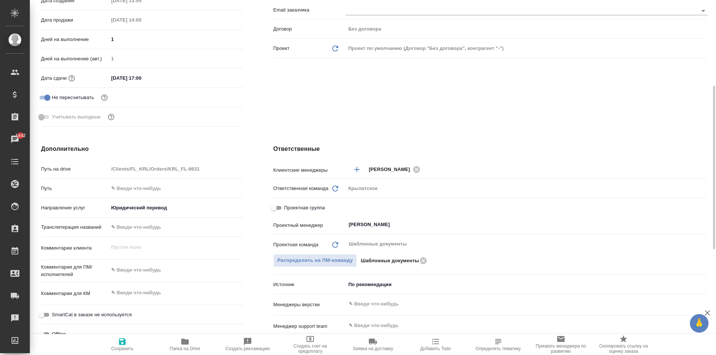
click at [296, 204] on span "Проектная группа" at bounding box center [304, 207] width 41 height 7
click at [287, 204] on input "Проектная группа" at bounding box center [273, 208] width 27 height 9
checkbox input "true"
type textarea "x"
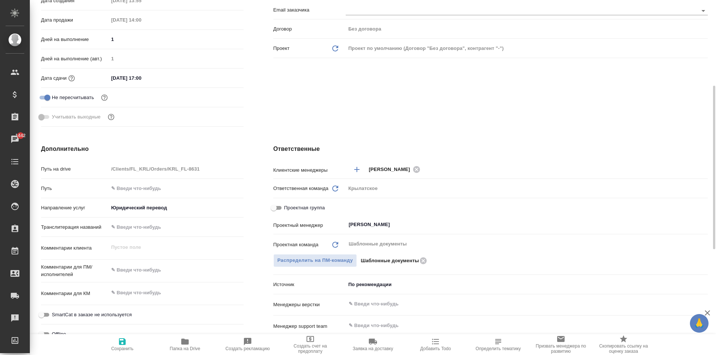
type textarea "x"
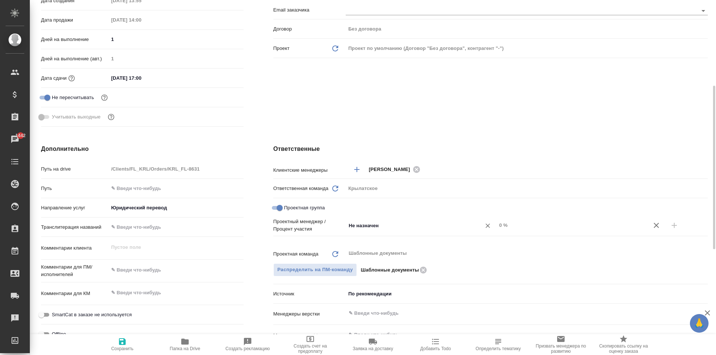
click at [366, 226] on input "Не назначен" at bounding box center [409, 225] width 122 height 9
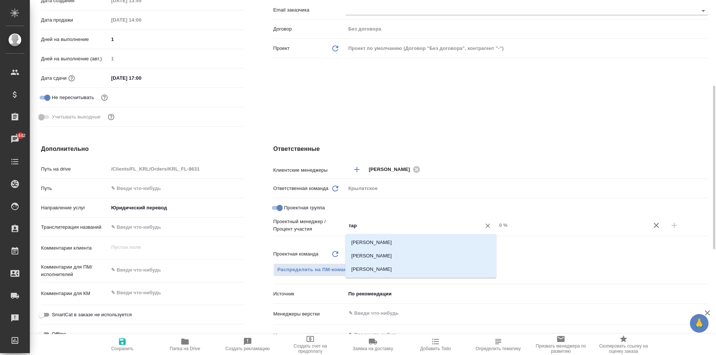
type input "тара"
click at [372, 241] on li "[PERSON_NAME]" at bounding box center [420, 242] width 151 height 13
type textarea "x"
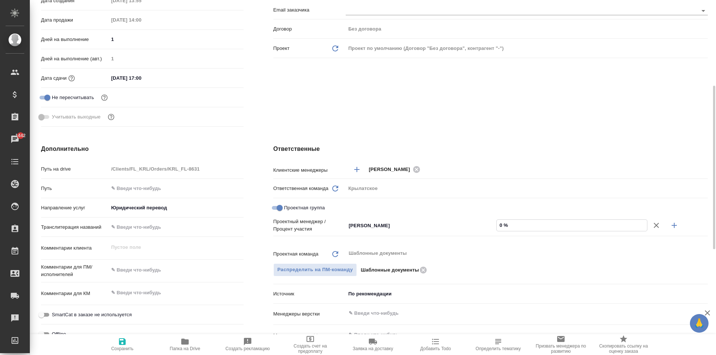
drag, startPoint x: 506, startPoint y: 227, endPoint x: 497, endPoint y: 225, distance: 9.9
click at [497, 225] on input "0 %" at bounding box center [572, 225] width 150 height 11
type input "7 %"
type textarea "x"
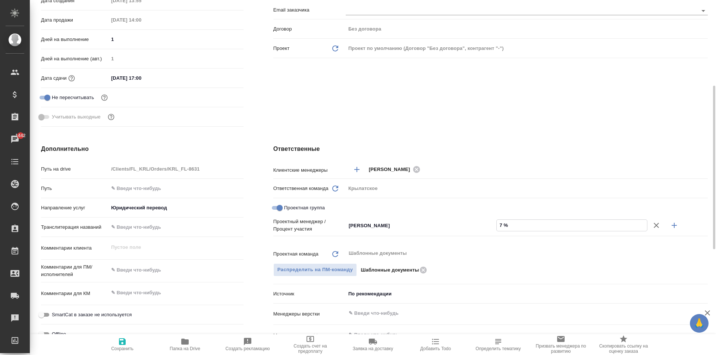
type textarea "x"
type input "77 %"
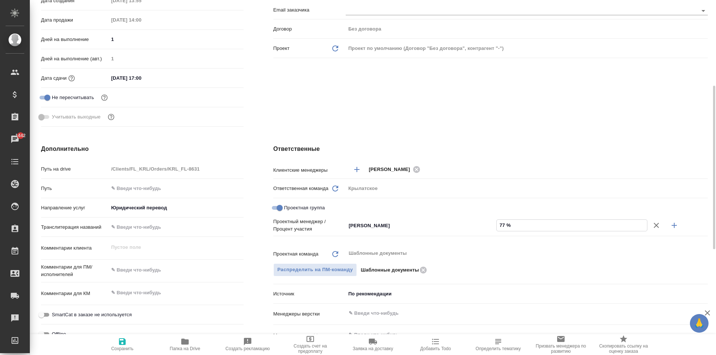
click at [674, 233] on button "button" at bounding box center [674, 226] width 18 height 18
type textarea "x"
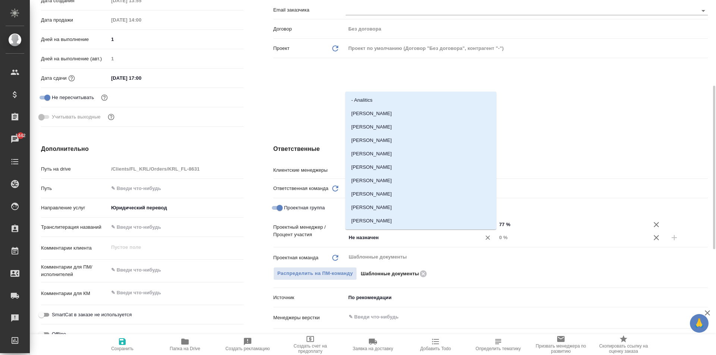
click at [392, 235] on input "Не назначен" at bounding box center [409, 237] width 122 height 9
type input "тим"
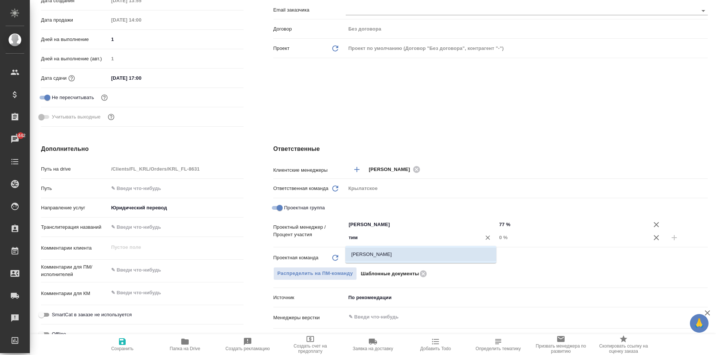
click at [381, 251] on li "[PERSON_NAME]" at bounding box center [420, 254] width 151 height 13
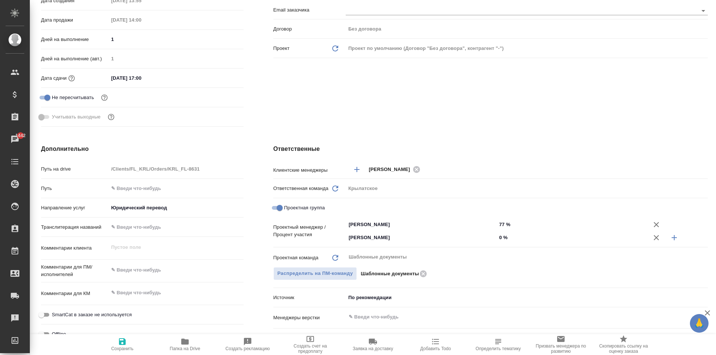
type textarea "x"
drag, startPoint x: 491, startPoint y: 234, endPoint x: 486, endPoint y: 231, distance: 6.3
click at [484, 232] on div "Касымов Тимур ​ 0 %" at bounding box center [527, 237] width 362 height 13
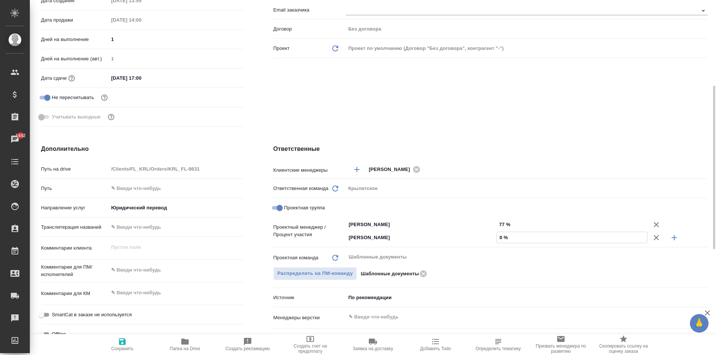
type input "2 %"
type textarea "x"
type input "23 %"
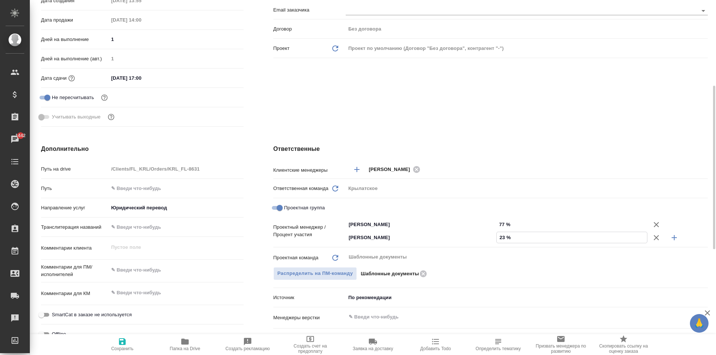
type textarea "x"
type input "23 %"
click at [142, 339] on span "Сохранить" at bounding box center [122, 344] width 54 height 14
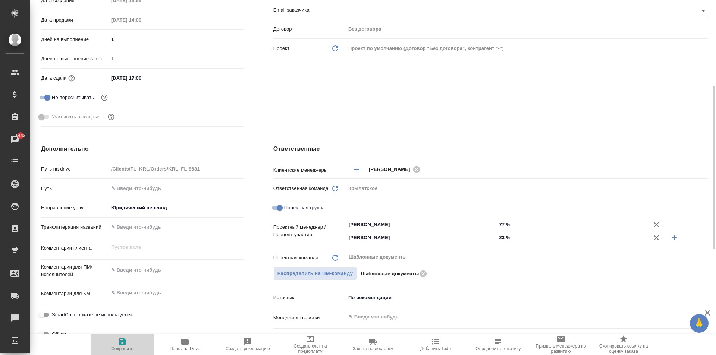
type textarea "x"
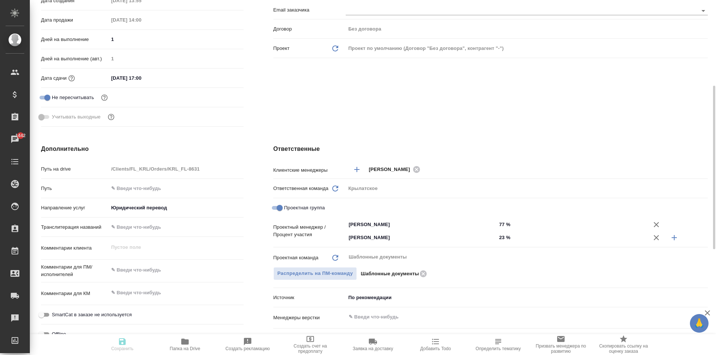
type textarea "x"
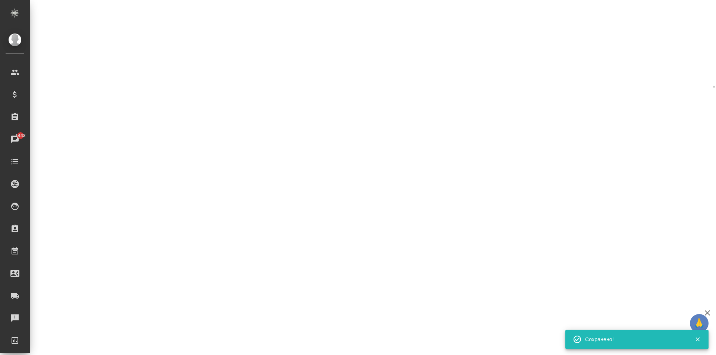
select select "RU"
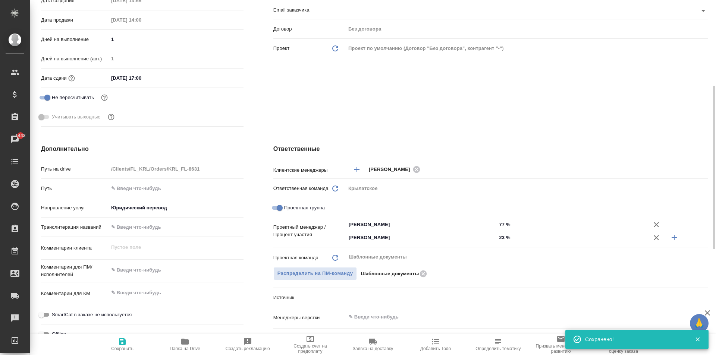
type textarea "x"
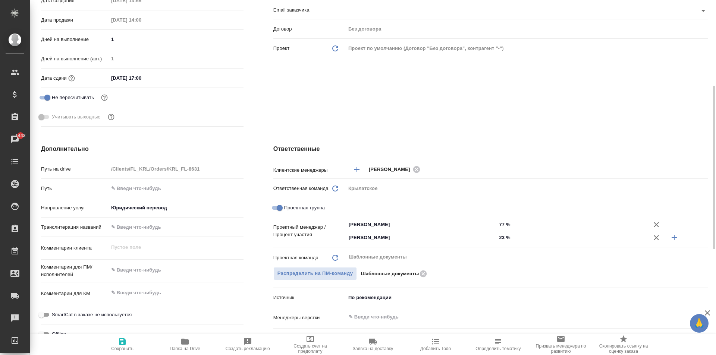
click at [116, 341] on span "Сохранить" at bounding box center [122, 344] width 54 height 14
type textarea "x"
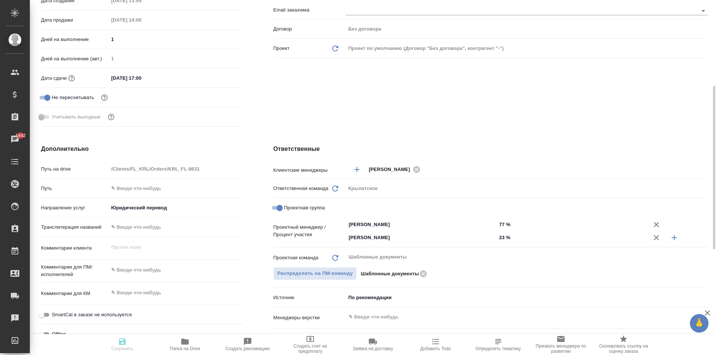
type textarea "x"
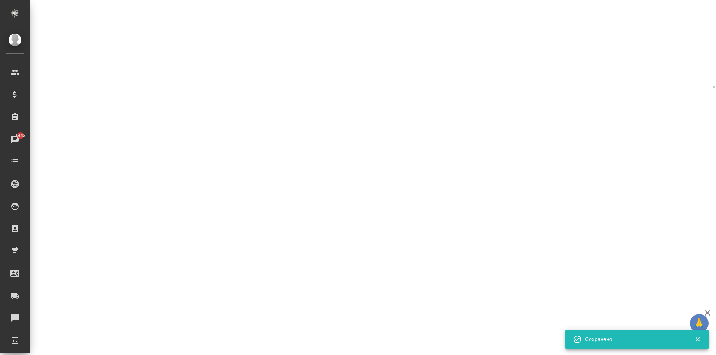
select select "RU"
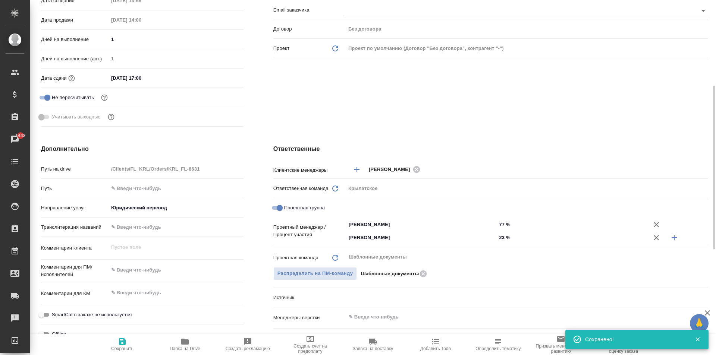
type textarea "x"
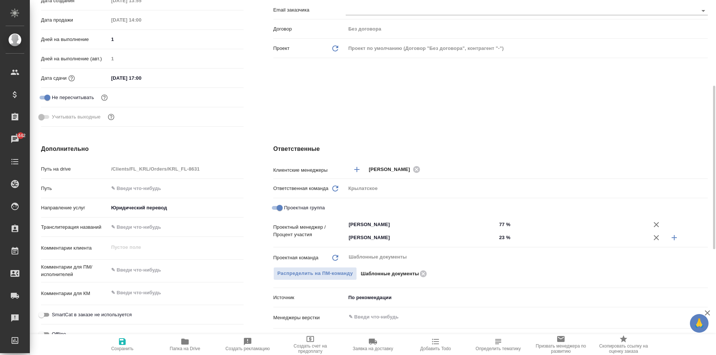
drag, startPoint x: 111, startPoint y: 343, endPoint x: 128, endPoint y: 335, distance: 18.7
click at [114, 343] on span "Сохранить" at bounding box center [122, 344] width 54 height 14
type textarea "x"
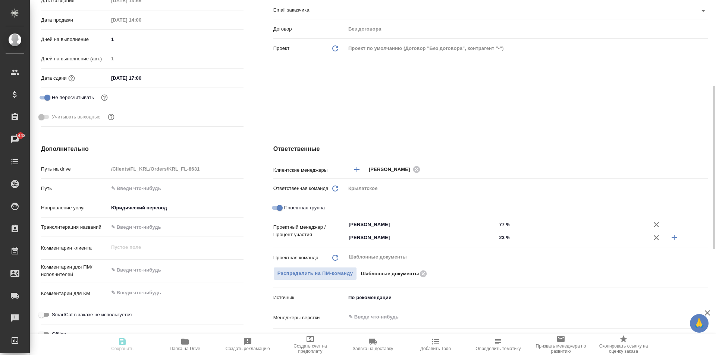
type textarea "x"
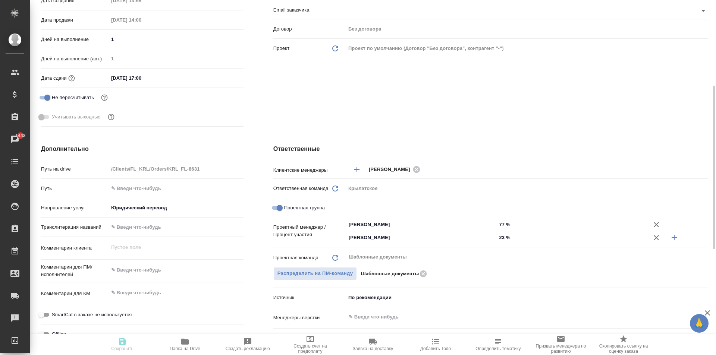
type textarea "x"
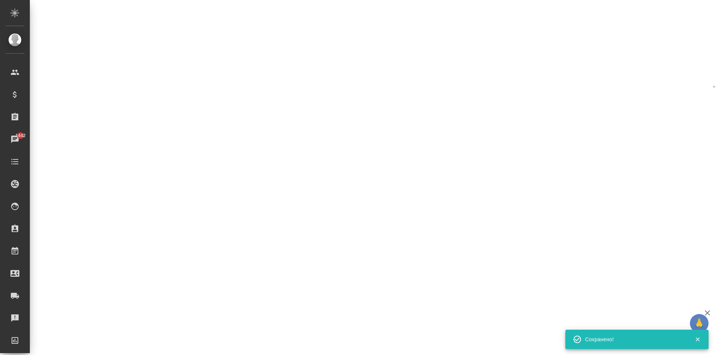
scroll to position [0, 0]
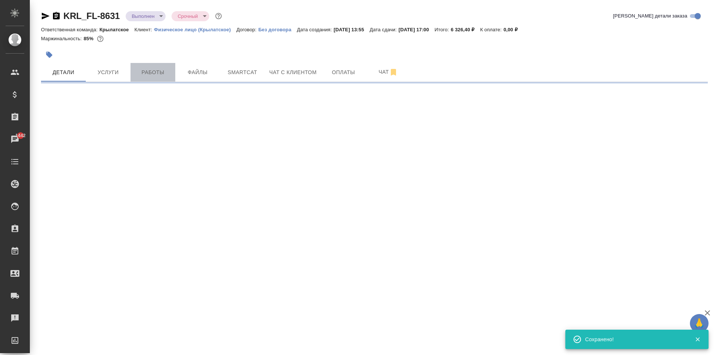
select select "RU"
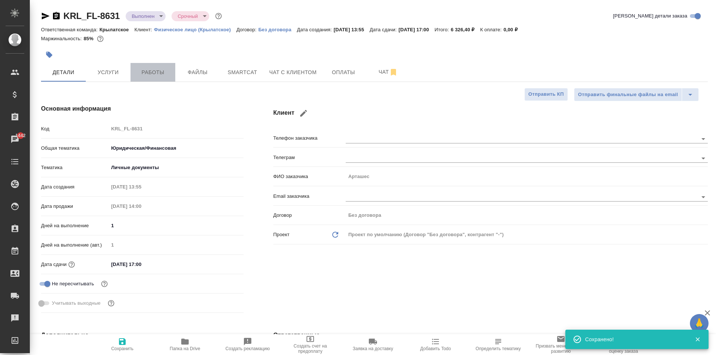
type textarea "x"
click at [147, 70] on span "Работы" at bounding box center [153, 72] width 36 height 9
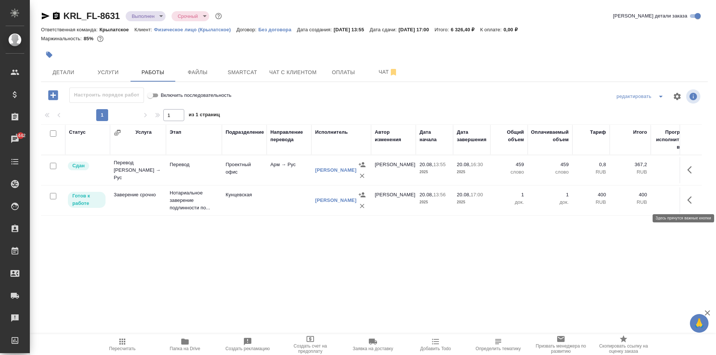
click at [692, 197] on icon "button" at bounding box center [691, 200] width 9 height 9
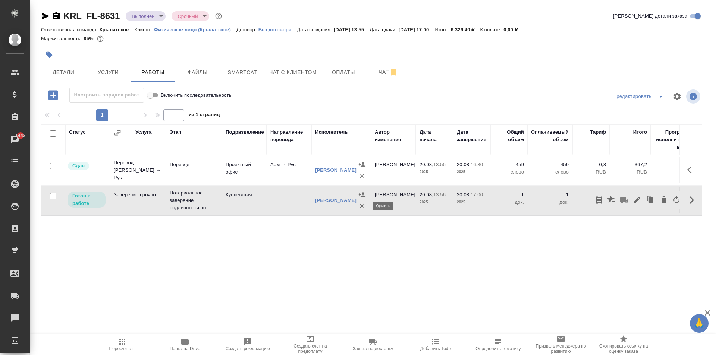
click at [367, 185] on td "НОТАРИУС Аристова Анна Дмитриевна" at bounding box center [341, 170] width 60 height 30
click at [364, 207] on icon "button" at bounding box center [361, 205] width 7 height 7
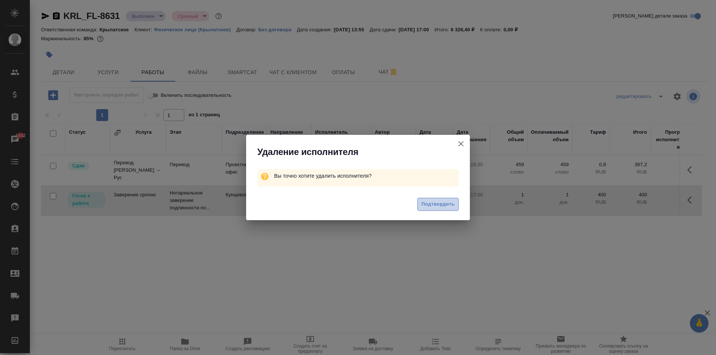
click at [428, 207] on span "Подтвердить" at bounding box center [437, 204] width 33 height 9
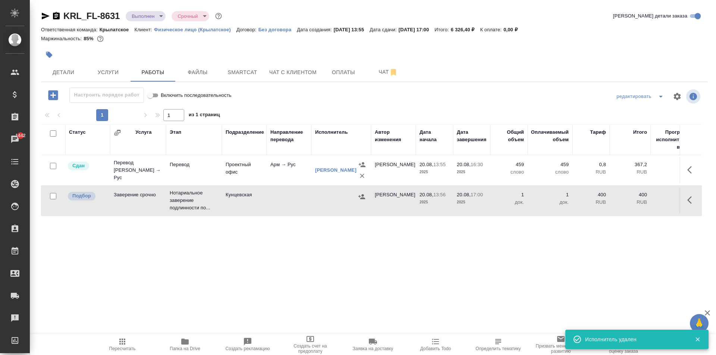
click at [689, 200] on icon "button" at bounding box center [691, 200] width 9 height 9
click at [637, 200] on icon "button" at bounding box center [636, 200] width 7 height 7
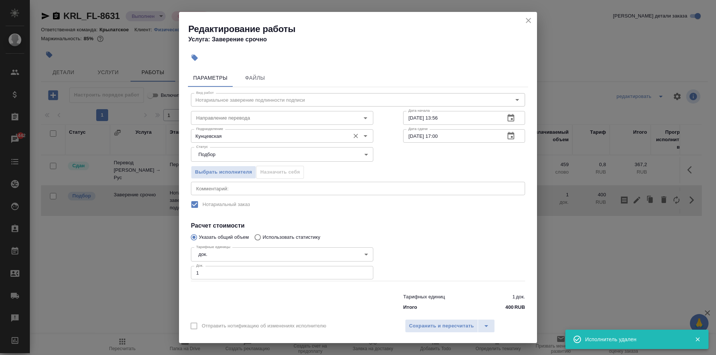
click at [244, 139] on input "Кунцевская" at bounding box center [269, 136] width 153 height 9
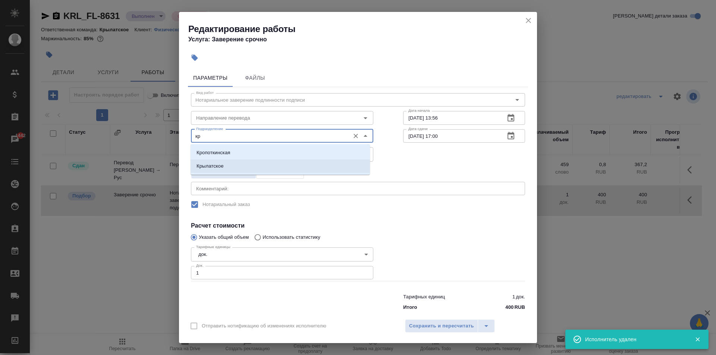
drag, startPoint x: 233, startPoint y: 166, endPoint x: 245, endPoint y: 190, distance: 26.3
click at [233, 166] on li "Крылатское" at bounding box center [280, 166] width 179 height 13
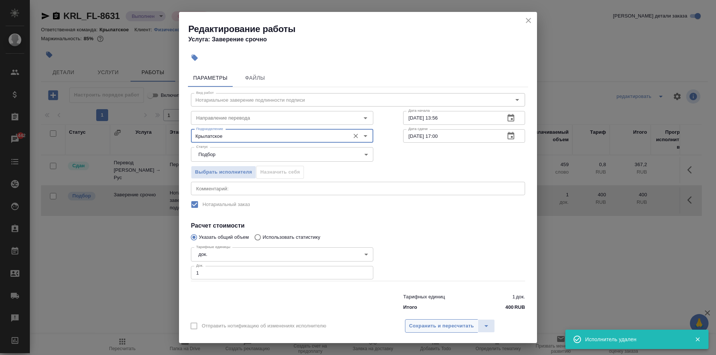
type input "Крылатское"
click at [464, 323] on span "Сохранить и пересчитать" at bounding box center [441, 326] width 65 height 9
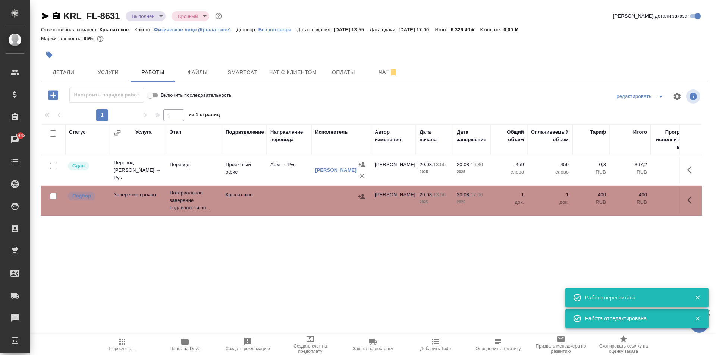
click at [360, 198] on icon "button" at bounding box center [361, 196] width 7 height 7
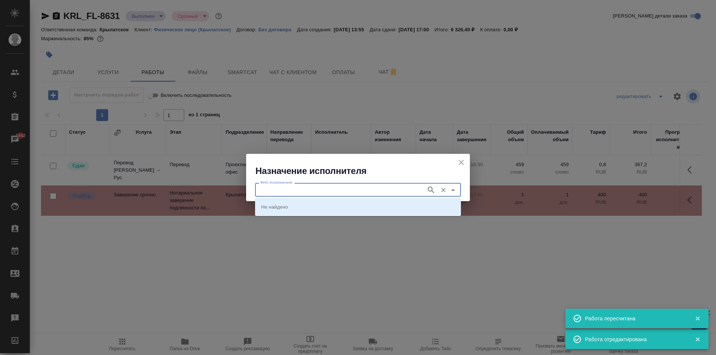
click at [311, 191] on input "ФИО Исполнителя" at bounding box center [339, 189] width 165 height 9
type input "мацу"
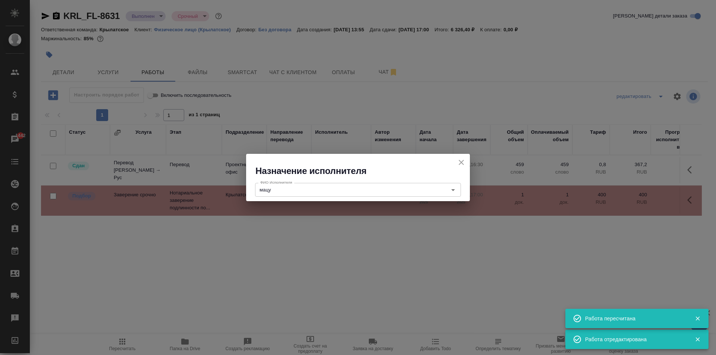
drag, startPoint x: 337, startPoint y: 211, endPoint x: 324, endPoint y: 198, distance: 18.5
click at [317, 191] on input "мацу" at bounding box center [339, 189] width 165 height 9
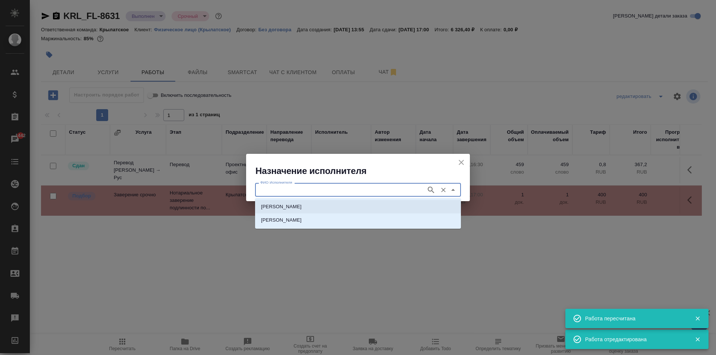
click at [302, 204] on p "[PERSON_NAME]" at bounding box center [281, 206] width 41 height 7
type input "[PERSON_NAME]"
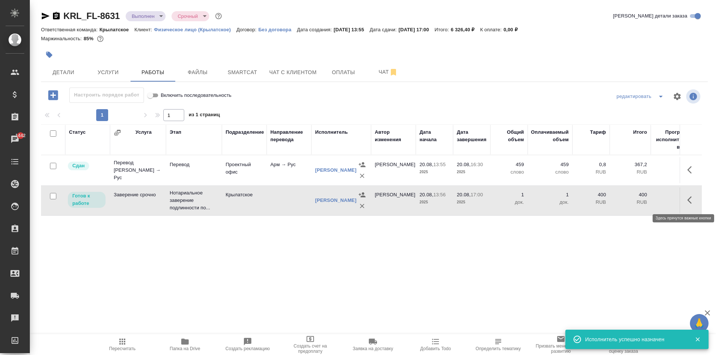
click at [691, 200] on icon "button" at bounding box center [691, 200] width 9 height 9
click at [639, 201] on icon "button" at bounding box center [636, 200] width 9 height 9
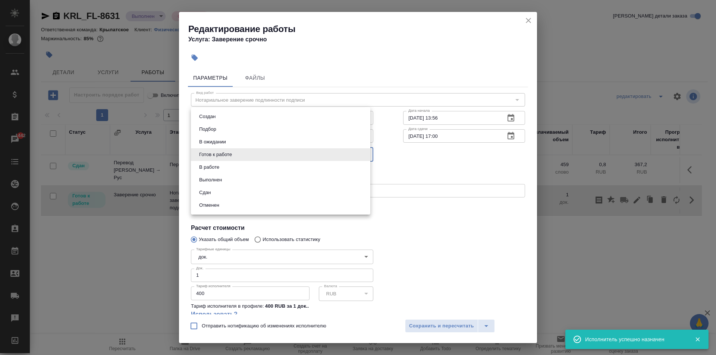
drag, startPoint x: 274, startPoint y: 155, endPoint x: 225, endPoint y: 178, distance: 54.4
click at [273, 156] on body "🙏 .cls-1 fill:#fff; AWATERA Kasymov Timur Клиенты Спецификации Заказы 1442 Чаты…" at bounding box center [358, 177] width 716 height 355
click at [217, 191] on li "Сдан" at bounding box center [280, 192] width 179 height 13
type input "closed"
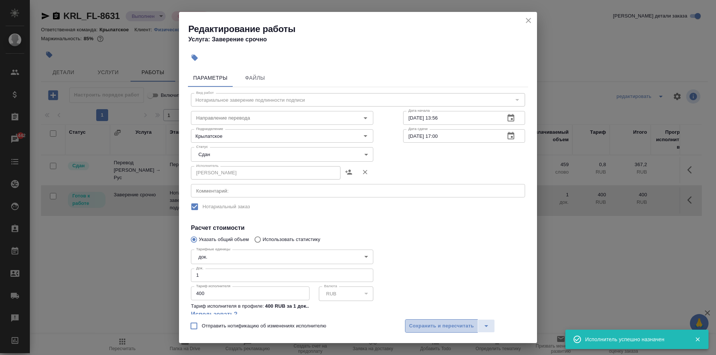
drag, startPoint x: 472, startPoint y: 332, endPoint x: 468, endPoint y: 330, distance: 5.0
click at [471, 332] on button "Сохранить и пересчитать" at bounding box center [441, 326] width 73 height 13
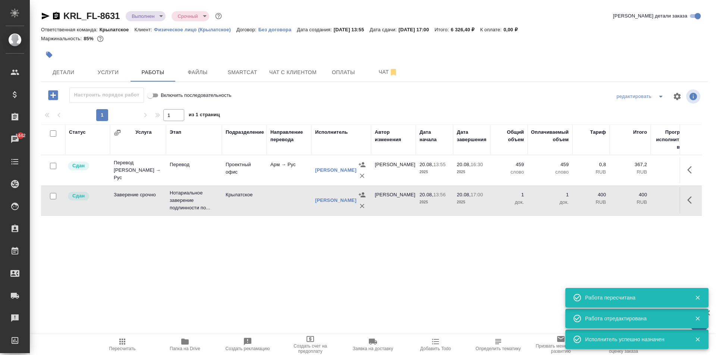
click at [129, 344] on span "Пересчитать" at bounding box center [122, 344] width 54 height 14
click at [158, 20] on body "🙏 .cls-1 fill:#fff; AWATERA Kasymov Timur Клиенты Спецификации Заказы 1442 Чаты…" at bounding box center [358, 177] width 716 height 355
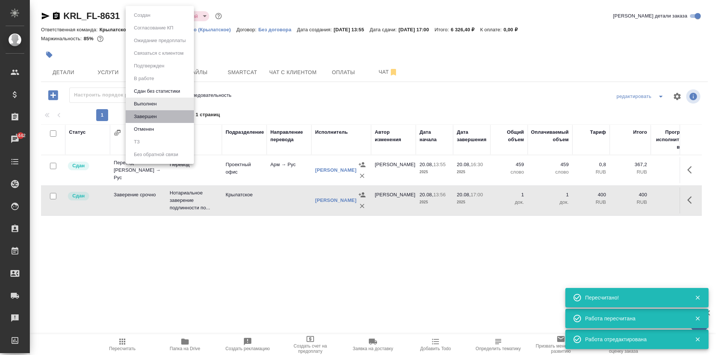
click at [161, 119] on li "Завершен" at bounding box center [160, 116] width 68 height 13
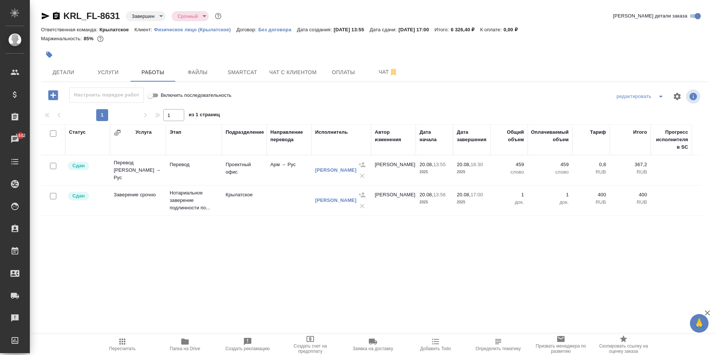
click at [111, 347] on span "Пересчитать" at bounding box center [122, 344] width 54 height 14
